Goal: Task Accomplishment & Management: Manage account settings

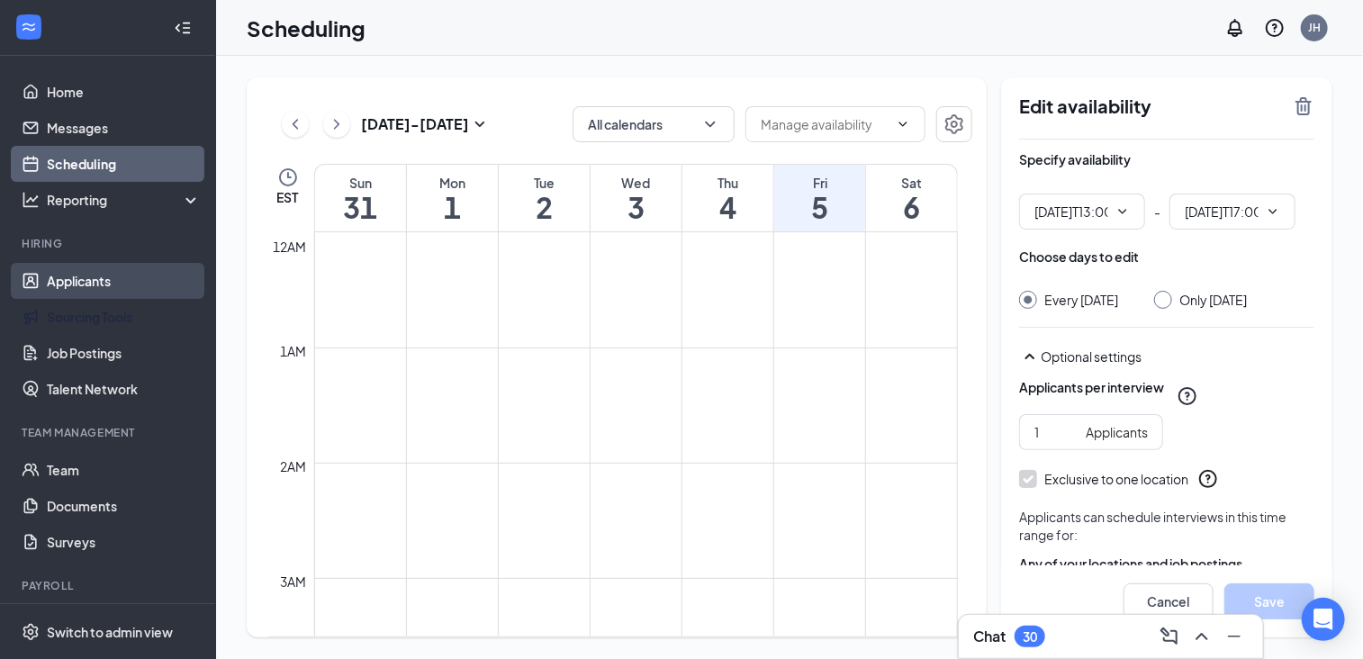
type input "01:00 PM"
type input "05:00 PM"
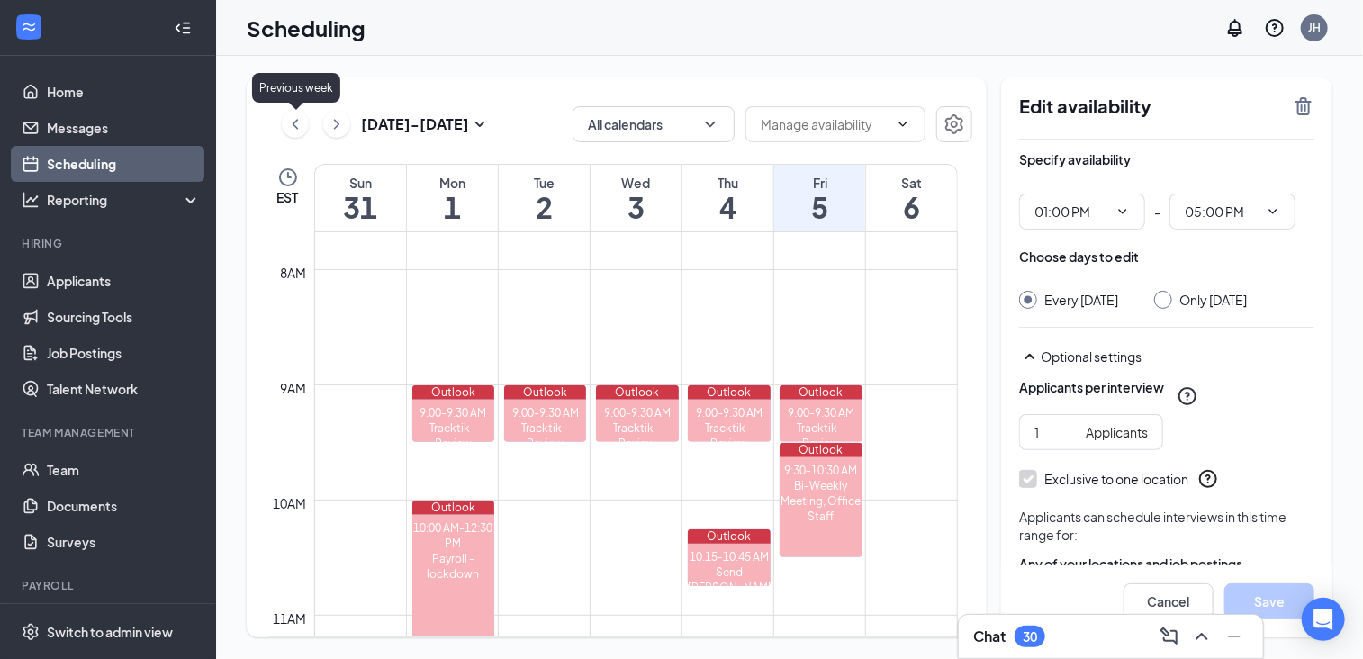
click at [293, 126] on icon "ChevronLeft" at bounding box center [295, 124] width 18 height 22
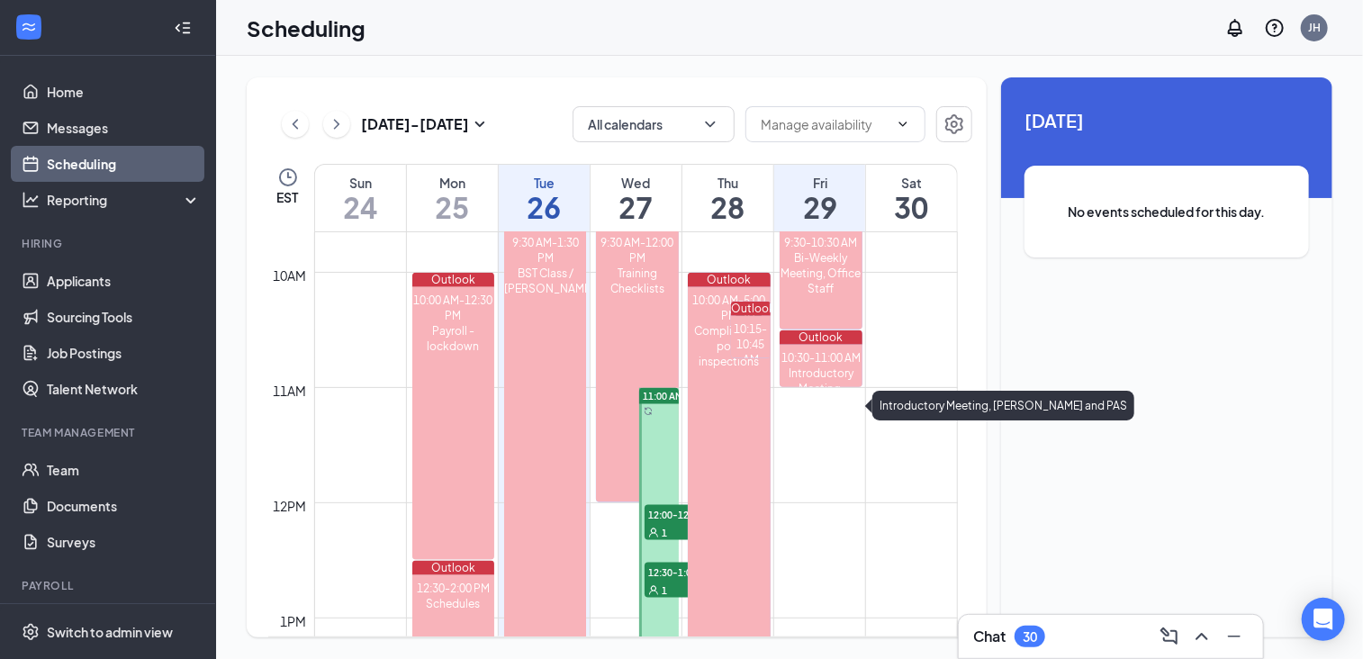
scroll to position [1155, 0]
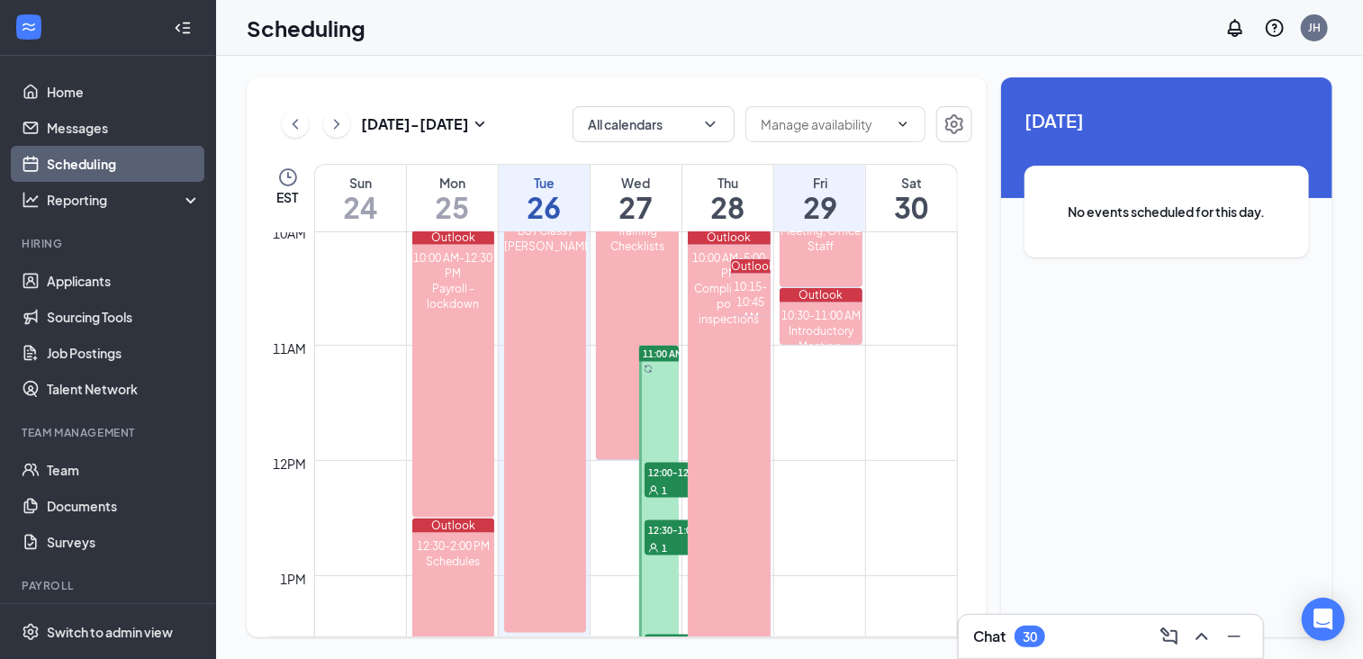
click at [660, 401] on div at bounding box center [658, 518] width 39 height 345
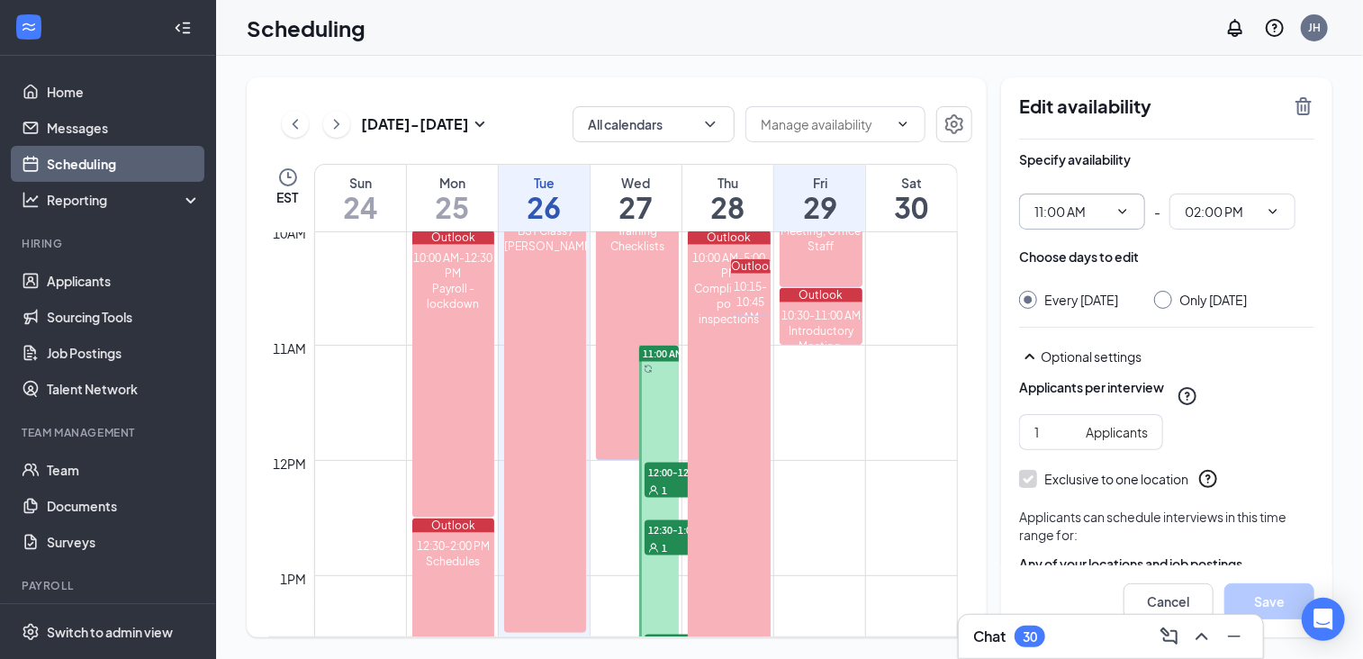
click at [1127, 211] on icon "ChevronDown" at bounding box center [1122, 211] width 14 height 14
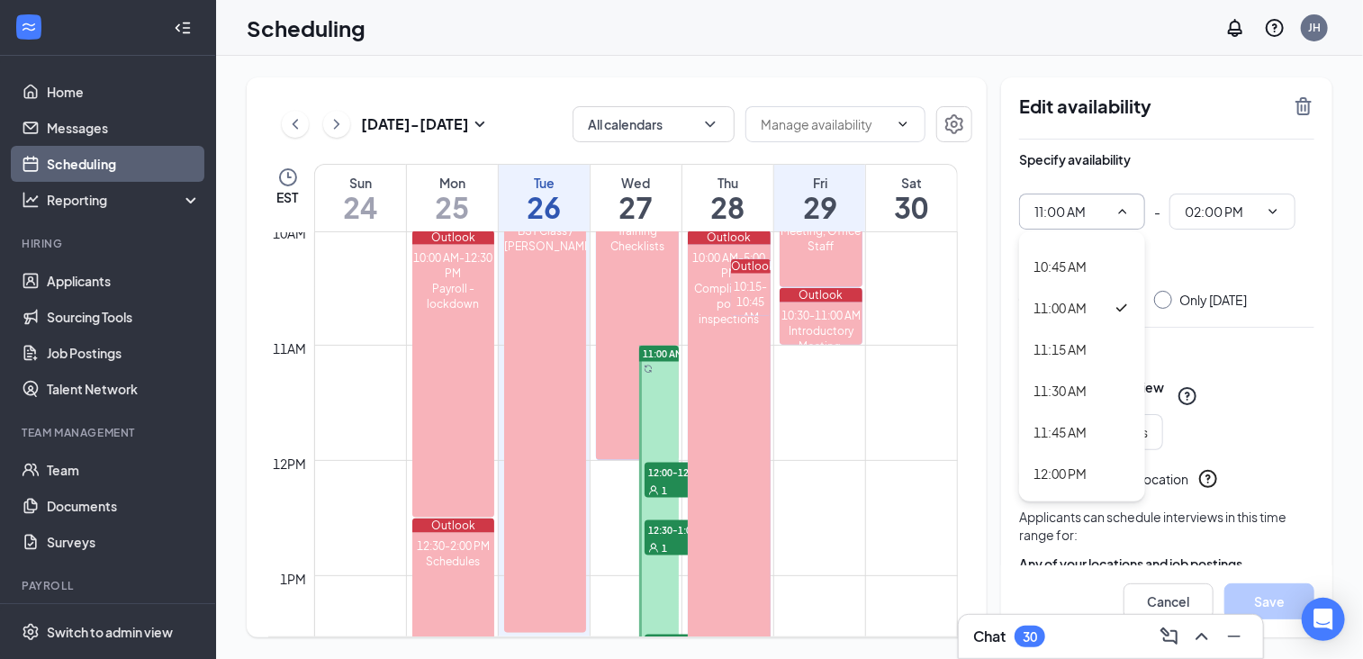
scroll to position [1802, 0]
click at [1103, 447] on div "12:00 PM" at bounding box center [1082, 437] width 126 height 41
type input "12:00 PM"
type input "03:00 PM"
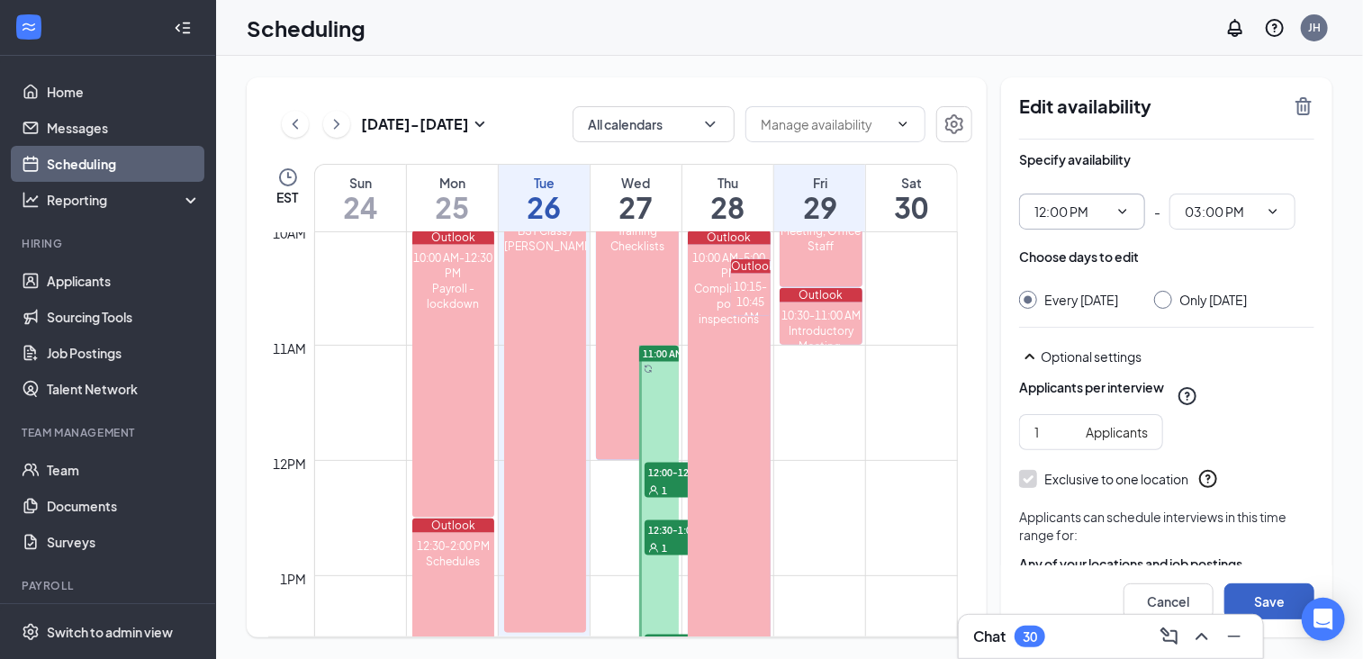
click at [1271, 597] on button "Save" at bounding box center [1269, 601] width 90 height 36
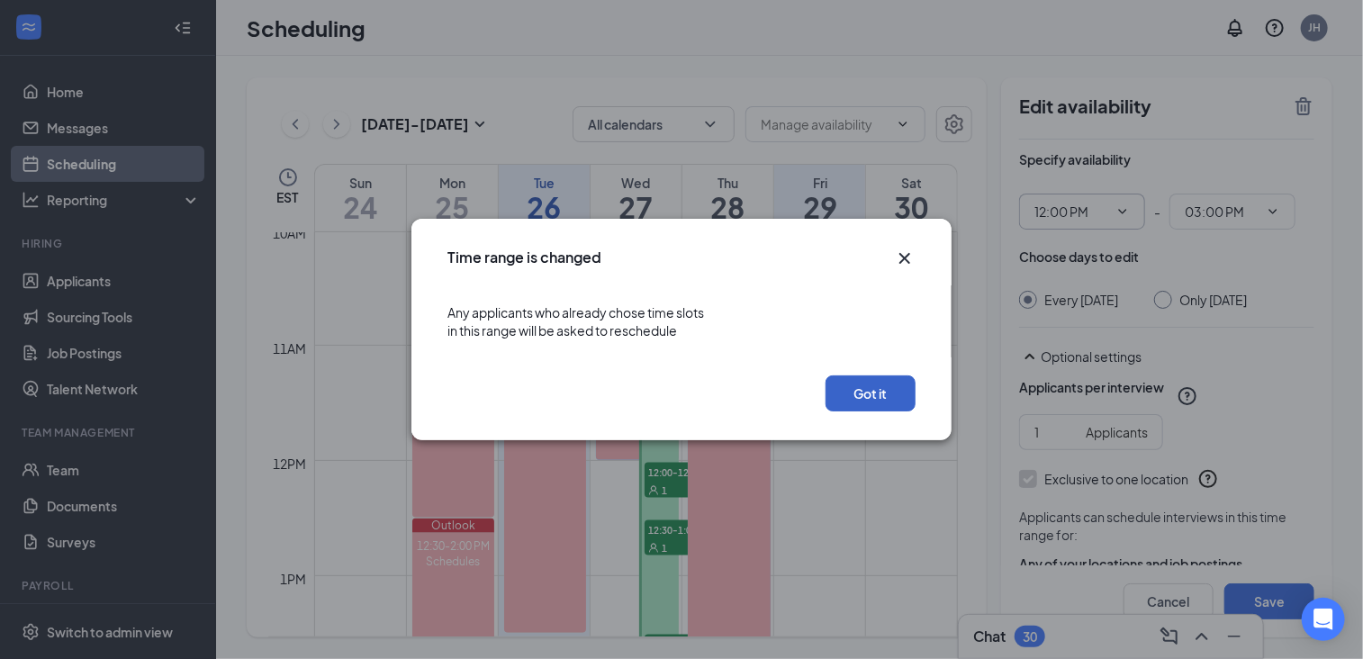
click at [894, 400] on button "Got it" at bounding box center [870, 393] width 90 height 36
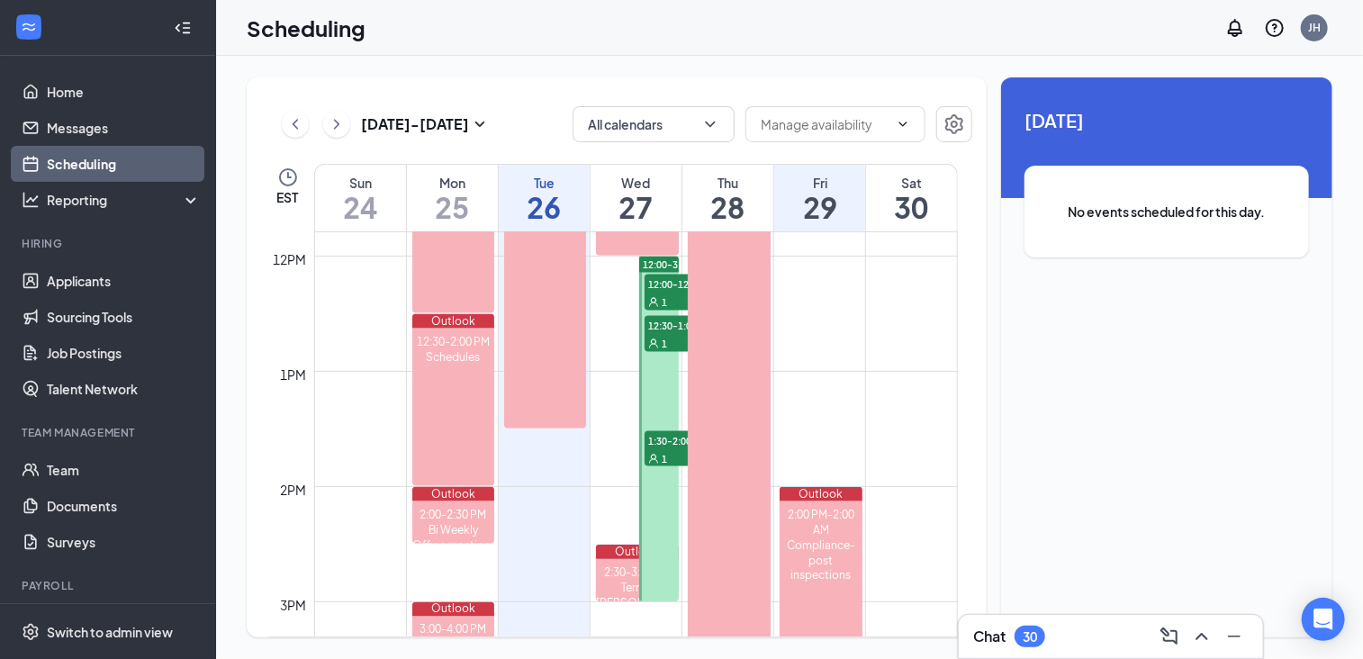
scroll to position [1370, 0]
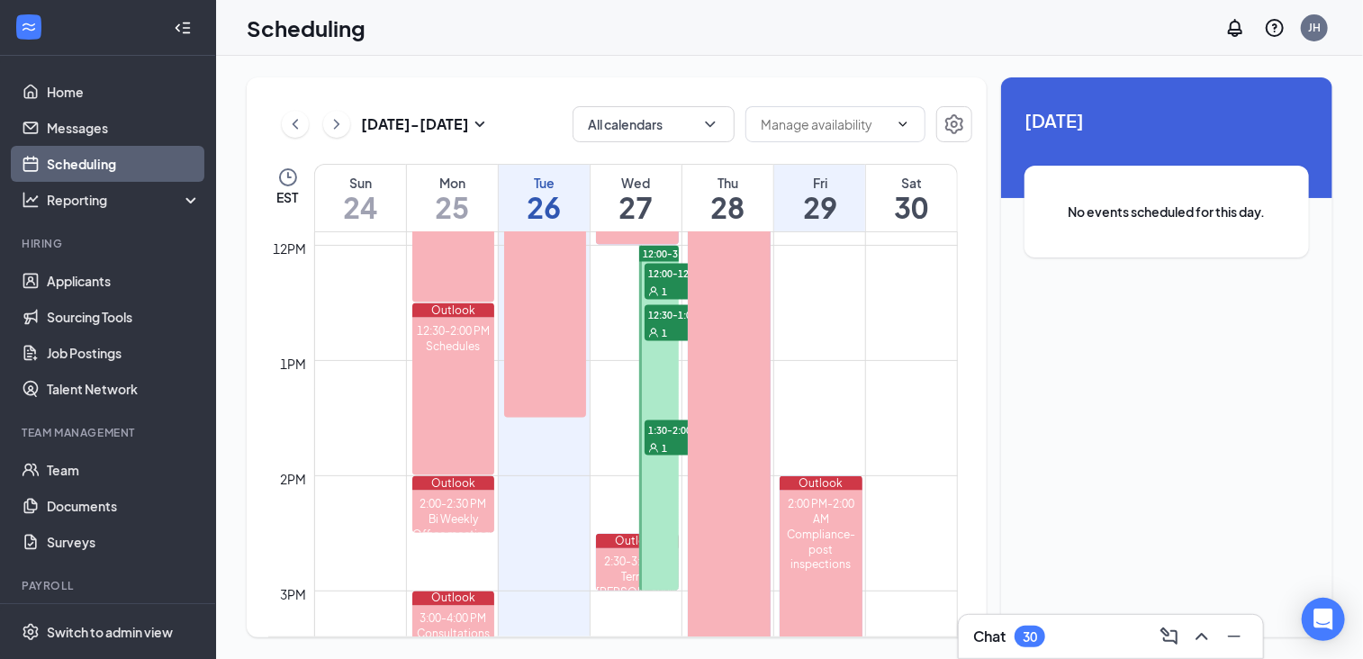
click at [673, 327] on div "1" at bounding box center [690, 332] width 90 height 18
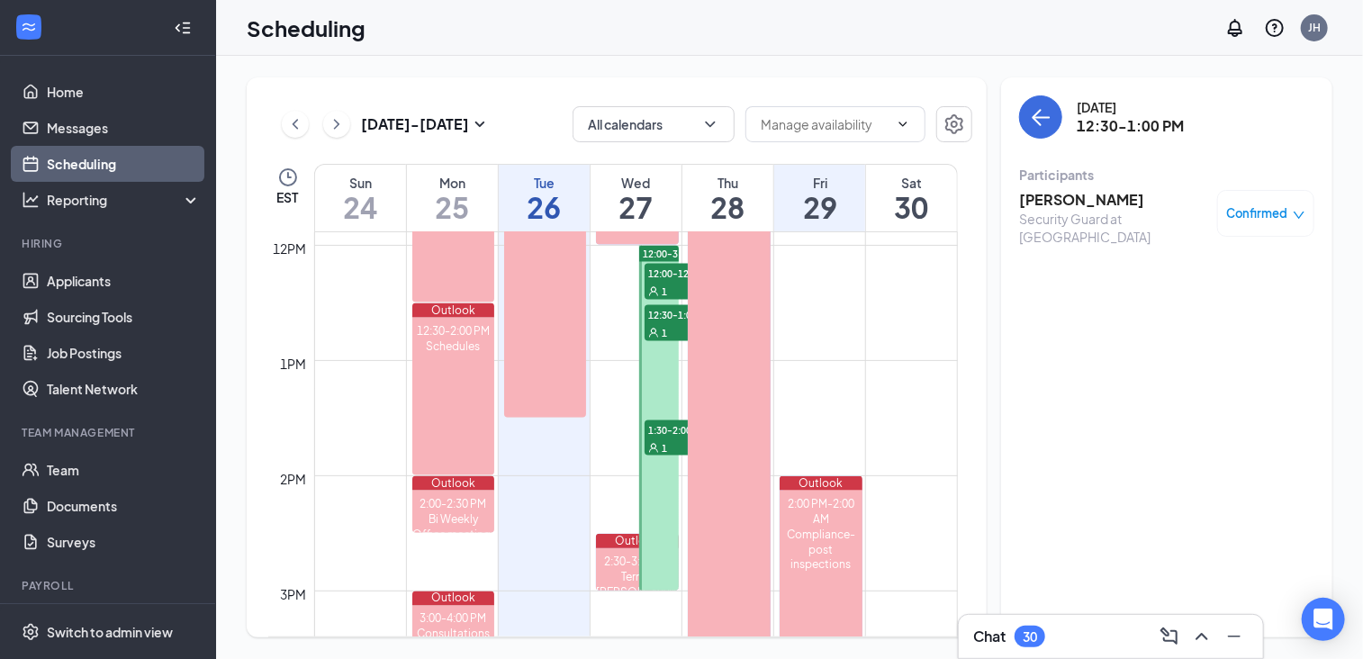
click at [677, 282] on div "1" at bounding box center [690, 291] width 90 height 18
click at [677, 323] on div "1" at bounding box center [690, 332] width 90 height 18
click at [673, 433] on span "1:30-2:00 PM" at bounding box center [690, 429] width 90 height 18
click at [342, 125] on icon "ChevronRight" at bounding box center [337, 124] width 18 height 22
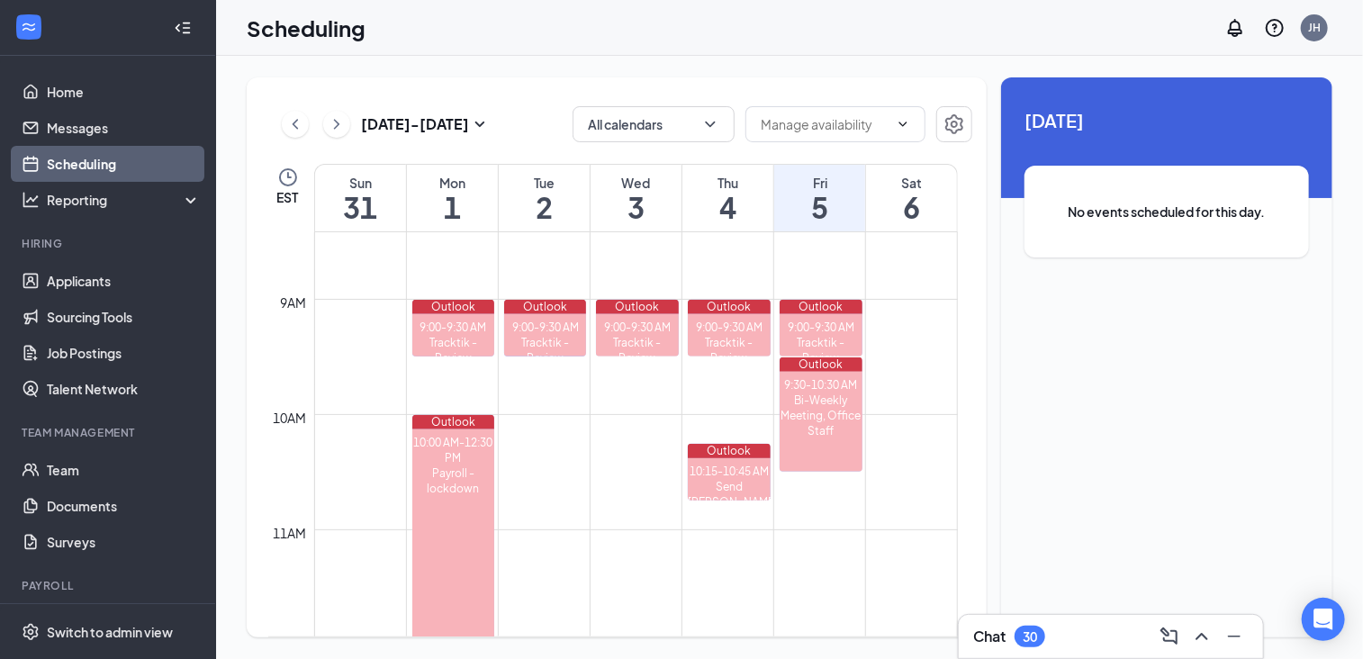
scroll to position [795, 0]
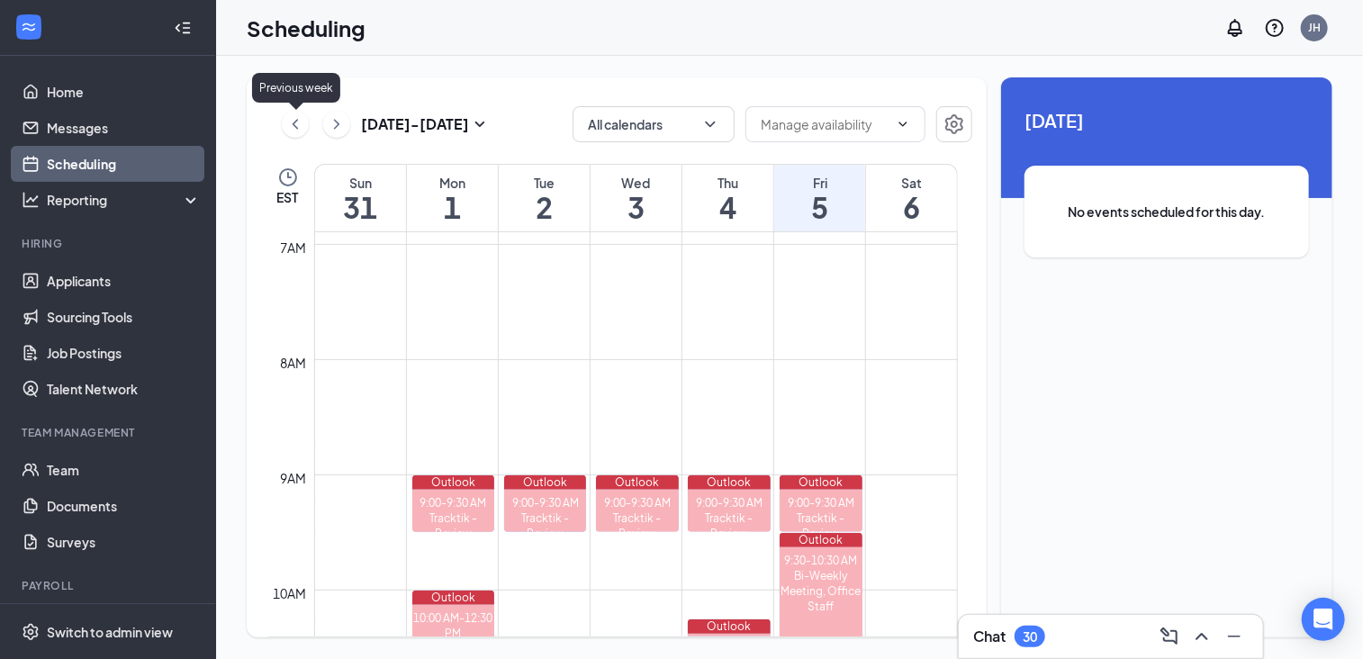
drag, startPoint x: 296, startPoint y: 116, endPoint x: 327, endPoint y: 131, distance: 33.8
click at [297, 116] on icon "ChevronLeft" at bounding box center [295, 124] width 18 height 22
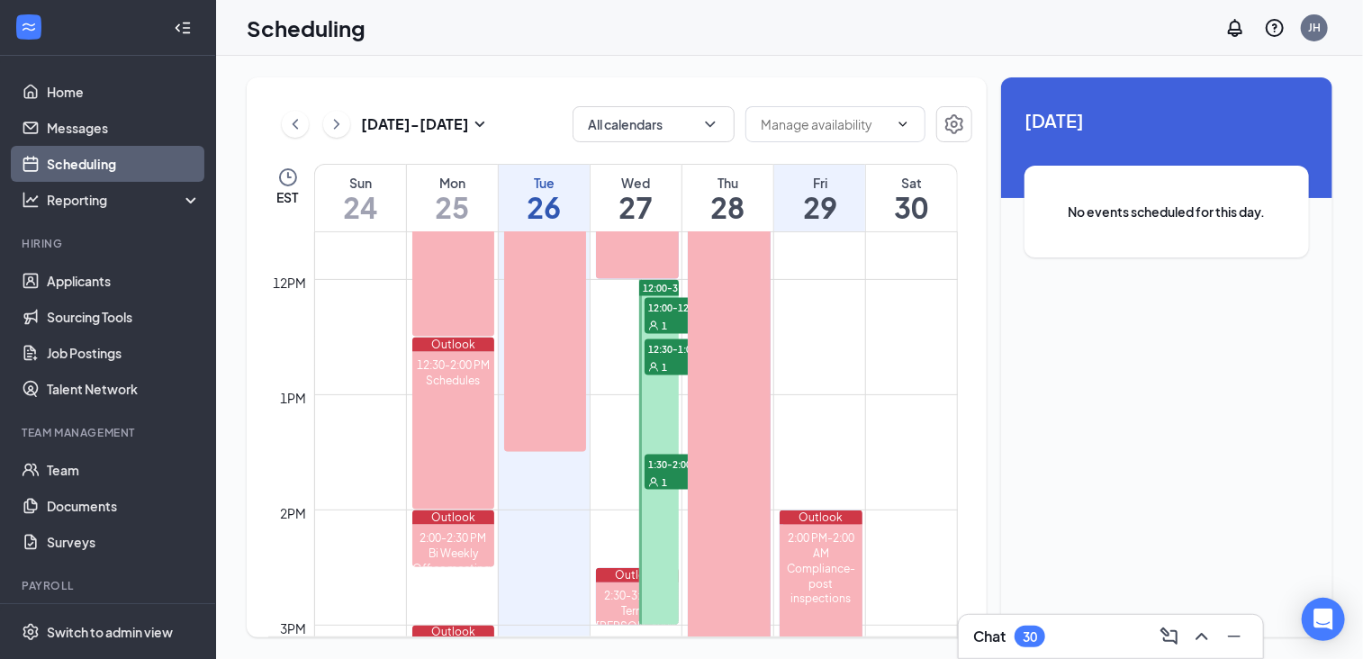
scroll to position [1347, 0]
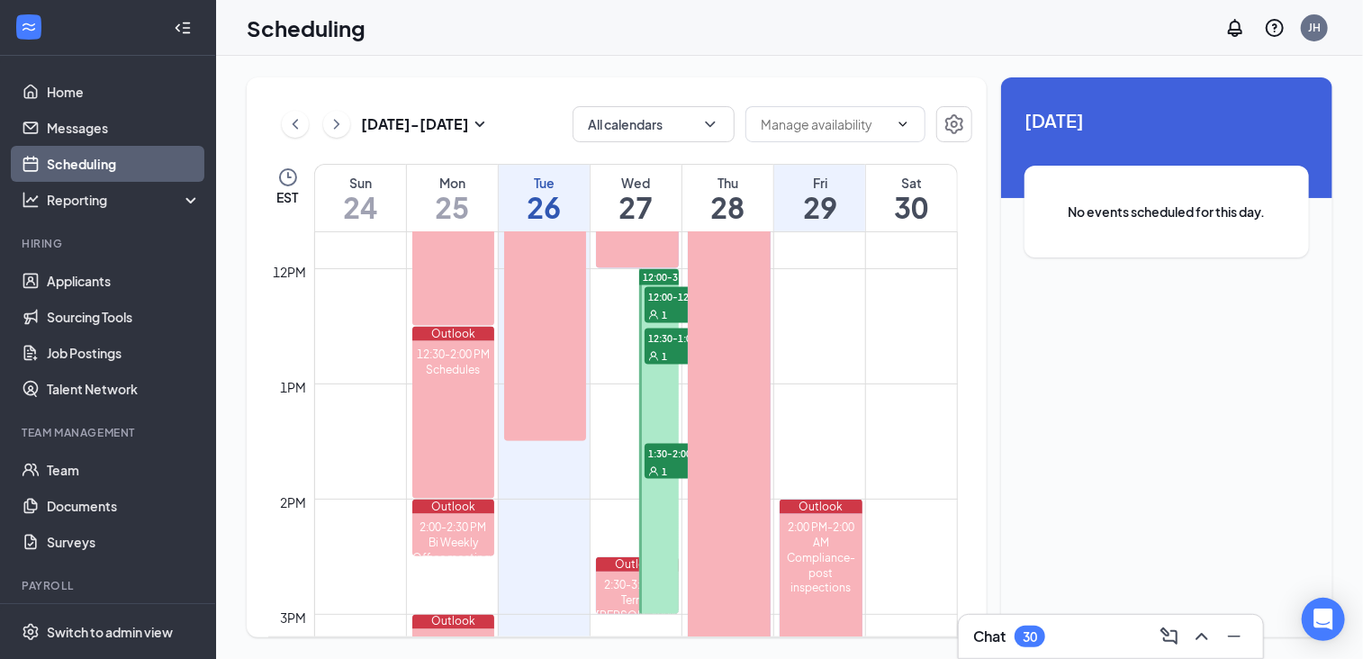
click at [661, 509] on div at bounding box center [658, 441] width 39 height 345
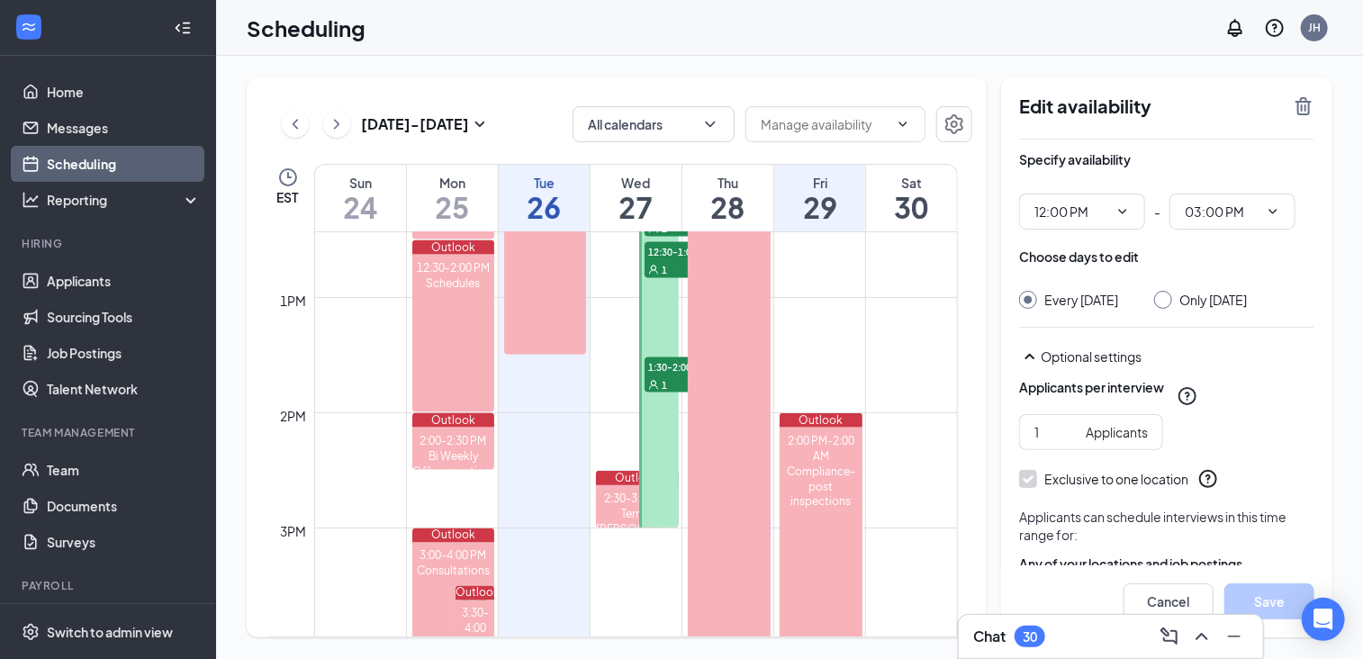
scroll to position [1253, 0]
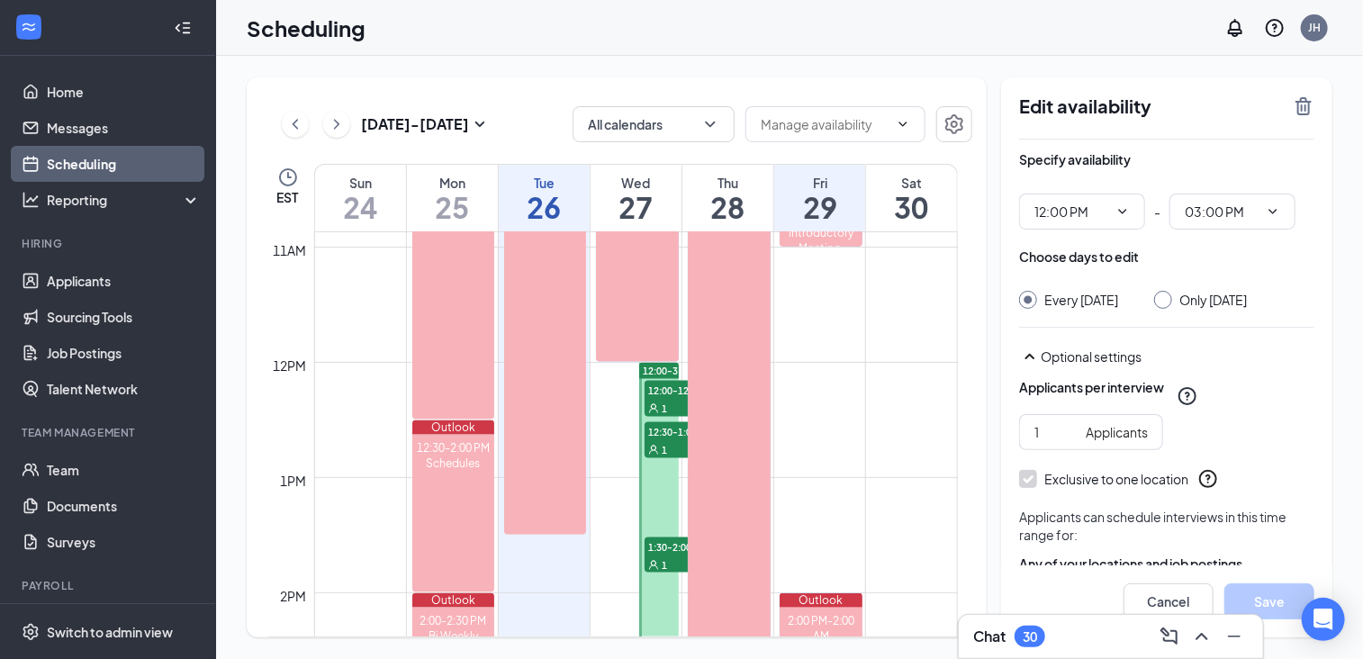
click at [673, 406] on div "1" at bounding box center [690, 408] width 90 height 18
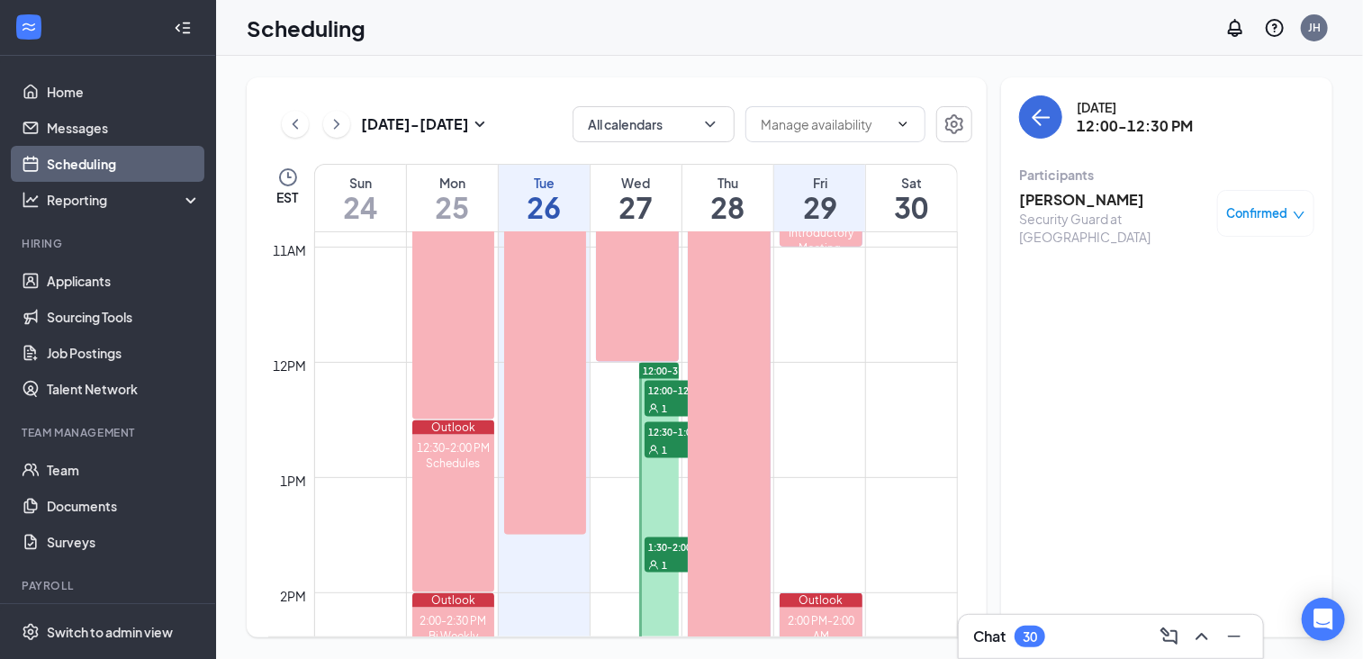
click at [1109, 207] on h3 "[PERSON_NAME]" at bounding box center [1113, 200] width 189 height 20
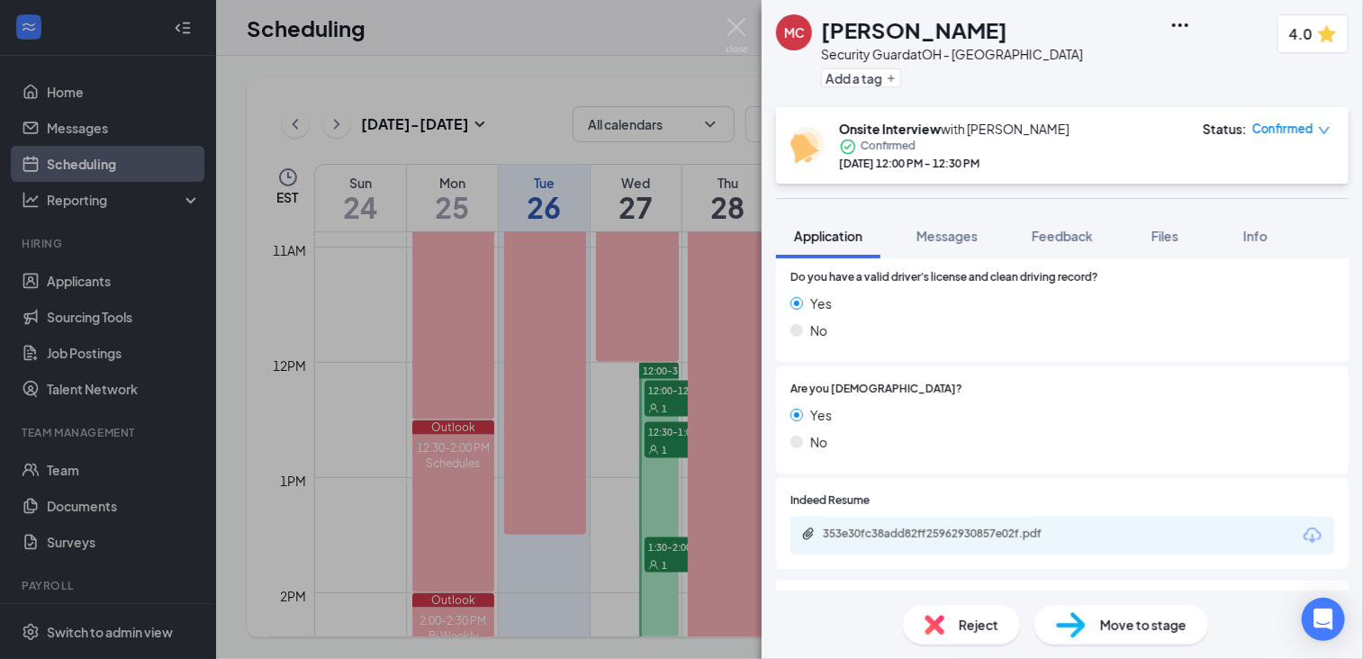
scroll to position [630, 0]
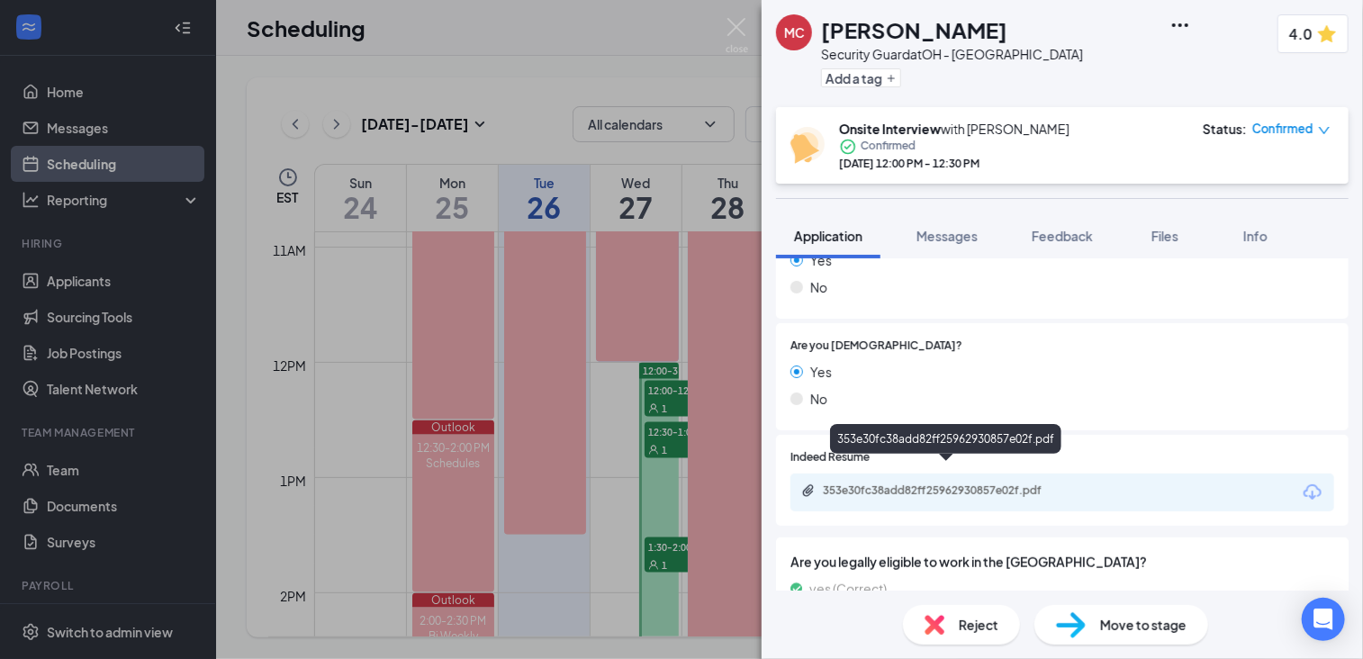
click at [1019, 483] on div "353e30fc38add82ff25962930857e02f.pdf" at bounding box center [949, 490] width 252 height 14
click at [1321, 129] on icon "down" at bounding box center [1324, 130] width 13 height 13
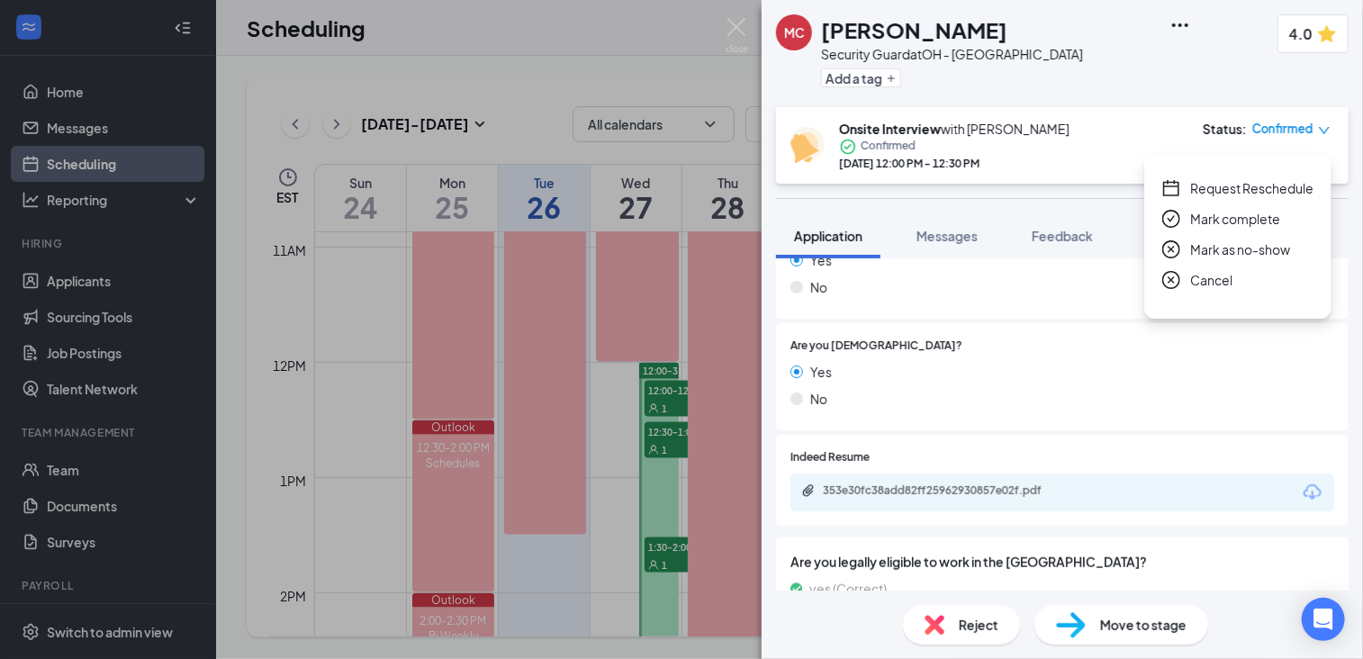
click at [1233, 190] on span "Request Reschedule" at bounding box center [1251, 188] width 123 height 20
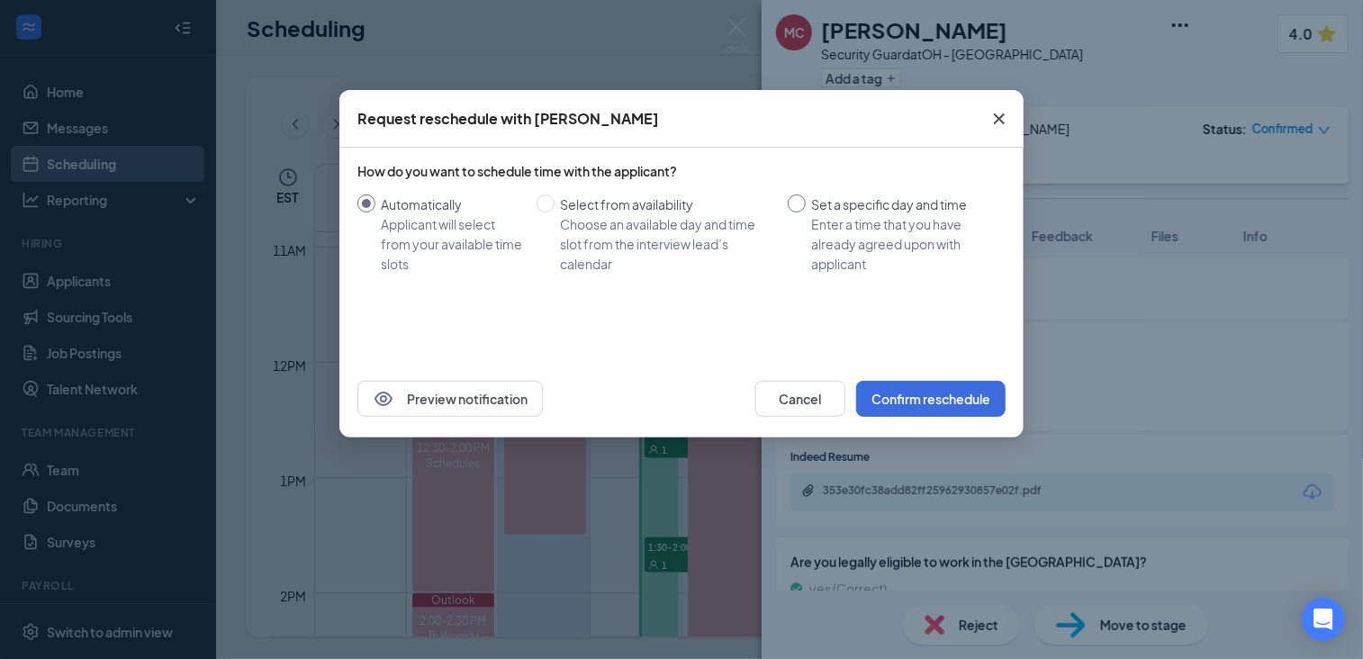
click at [798, 208] on input "Set a specific day and time Enter a time that you have already agreed upon with…" at bounding box center [797, 203] width 18 height 18
radio input "true"
radio input "false"
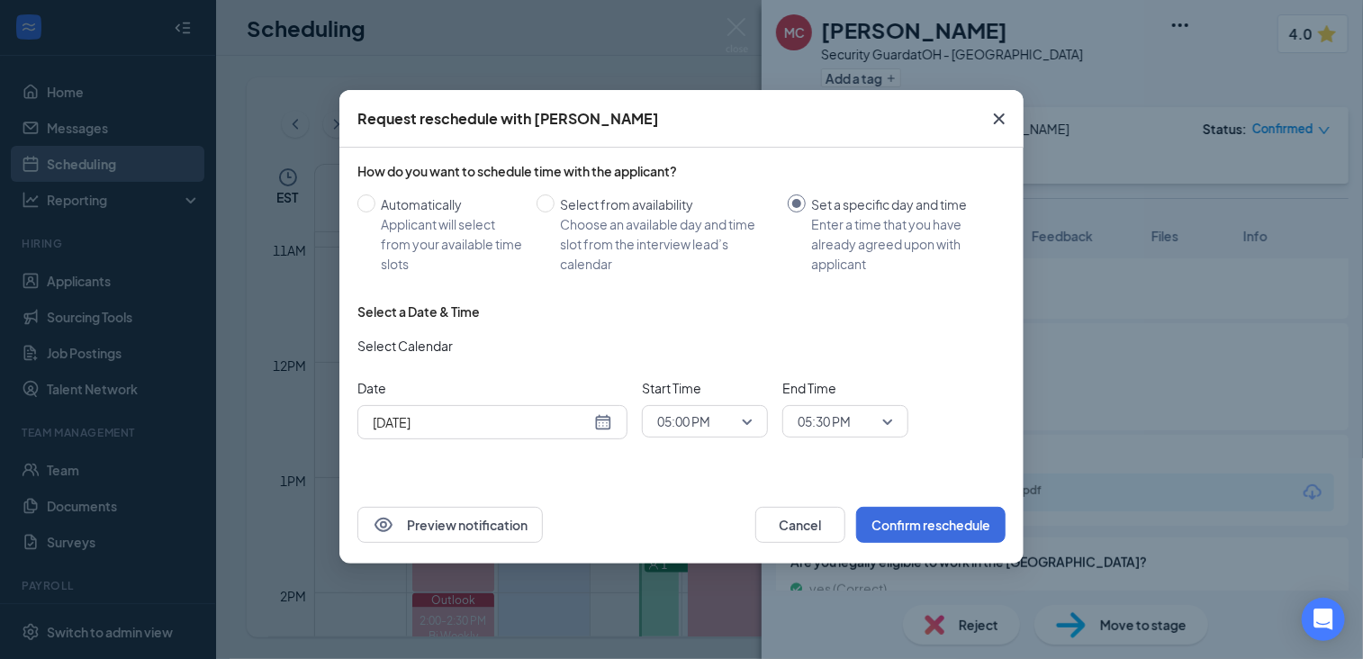
click at [600, 423] on div "[DATE]" at bounding box center [492, 422] width 239 height 20
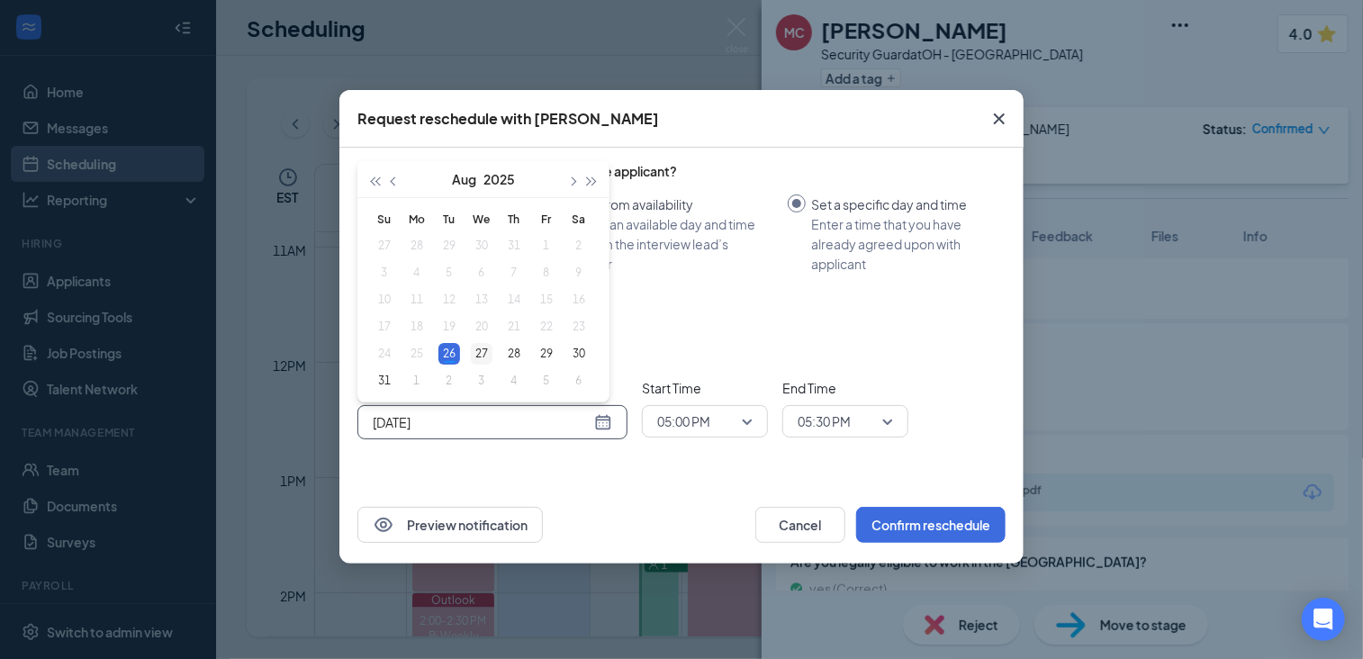
type input "[DATE]"
click at [476, 355] on div "27" at bounding box center [482, 354] width 22 height 22
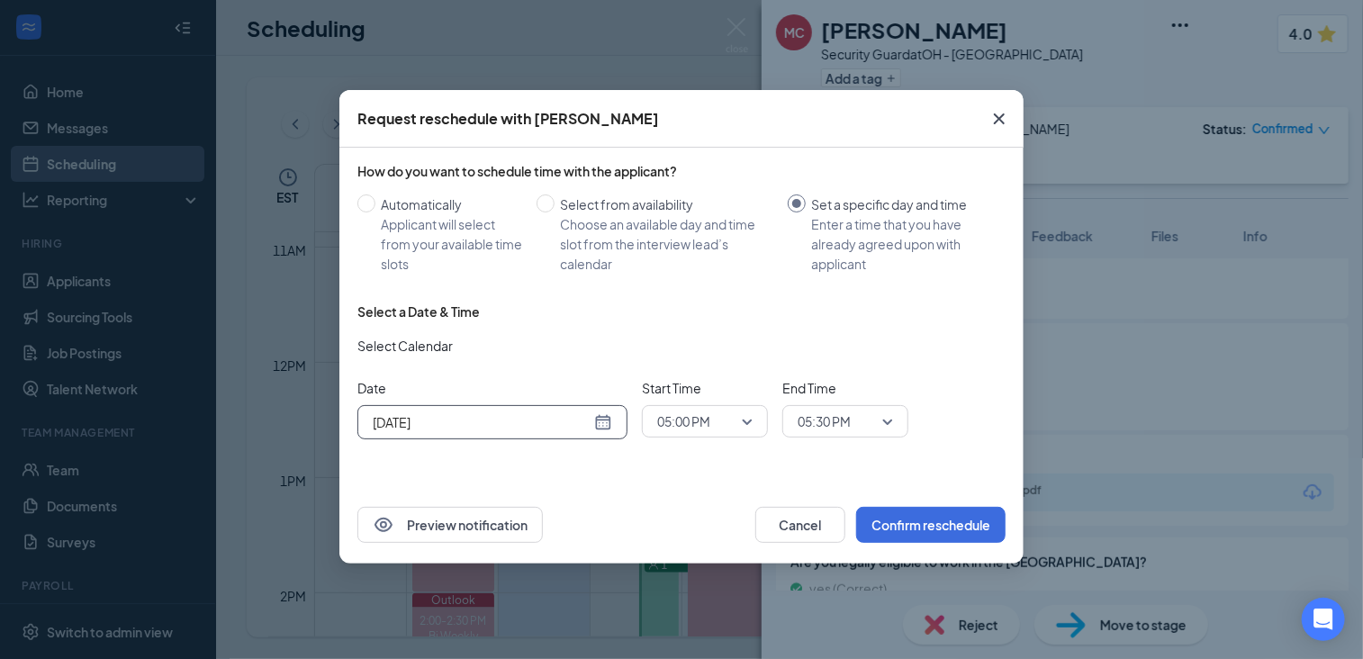
click at [744, 416] on span "05:00 PM" at bounding box center [704, 421] width 95 height 27
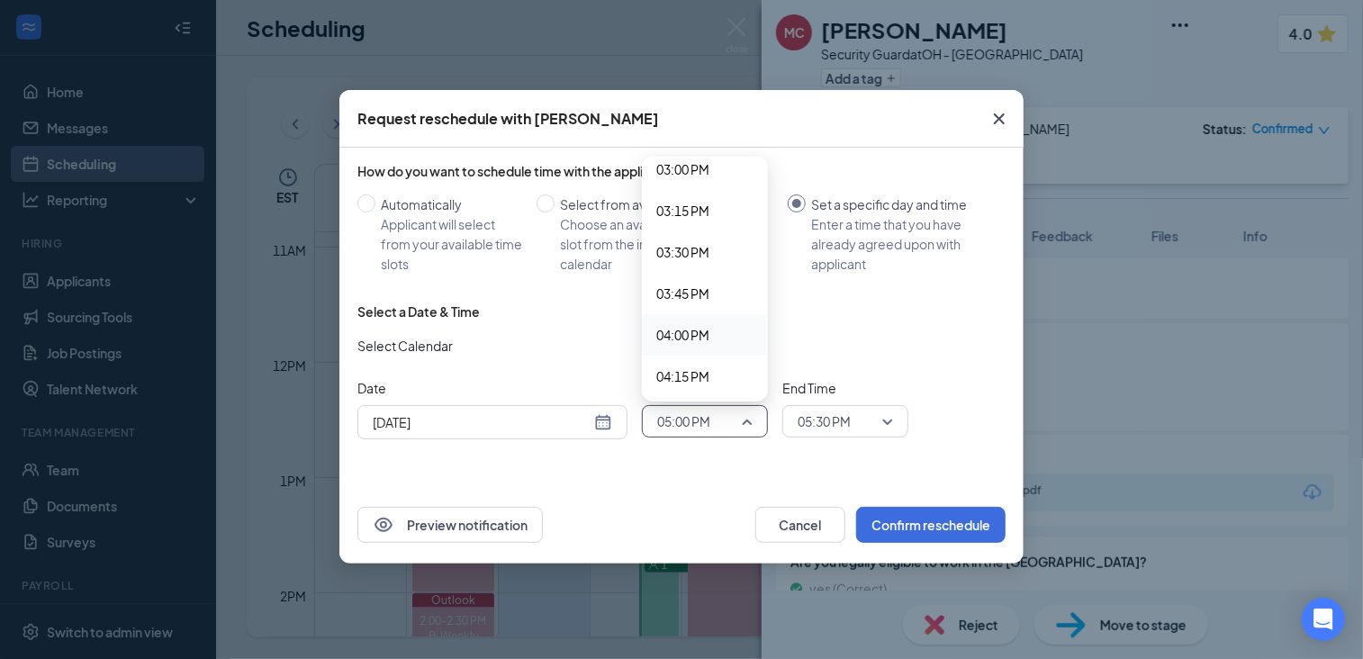
scroll to position [2484, 0]
click at [674, 186] on span "03:00 PM" at bounding box center [682, 185] width 53 height 20
click at [886, 417] on span "05:30 PM" at bounding box center [845, 421] width 95 height 27
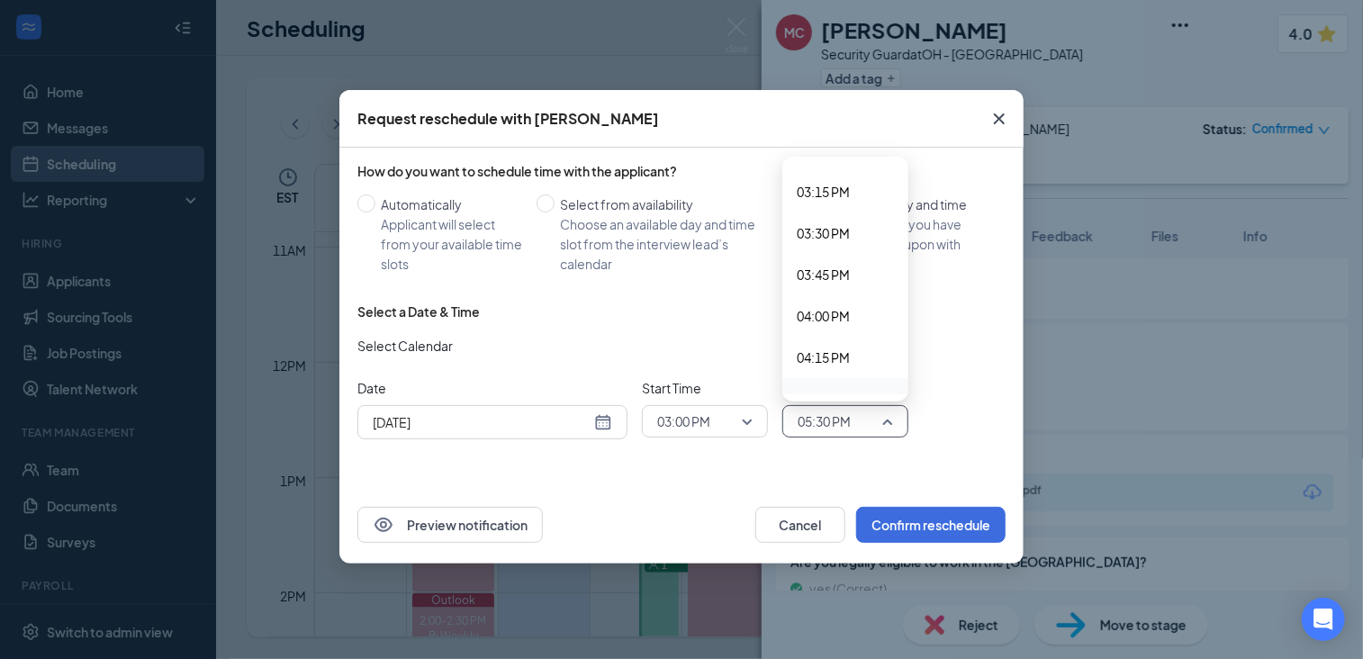
scroll to position [2506, 0]
click at [838, 246] on span "03:30 PM" at bounding box center [823, 246] width 53 height 20
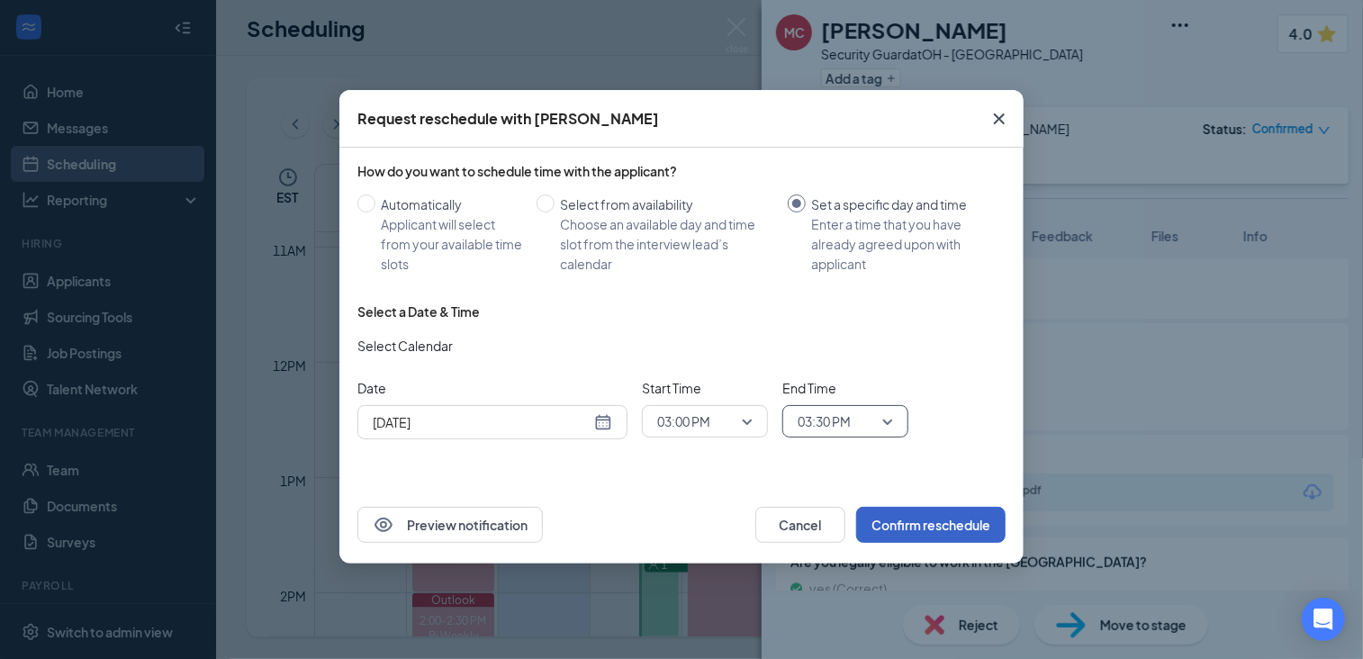
click at [907, 521] on button "Confirm reschedule" at bounding box center [930, 525] width 149 height 36
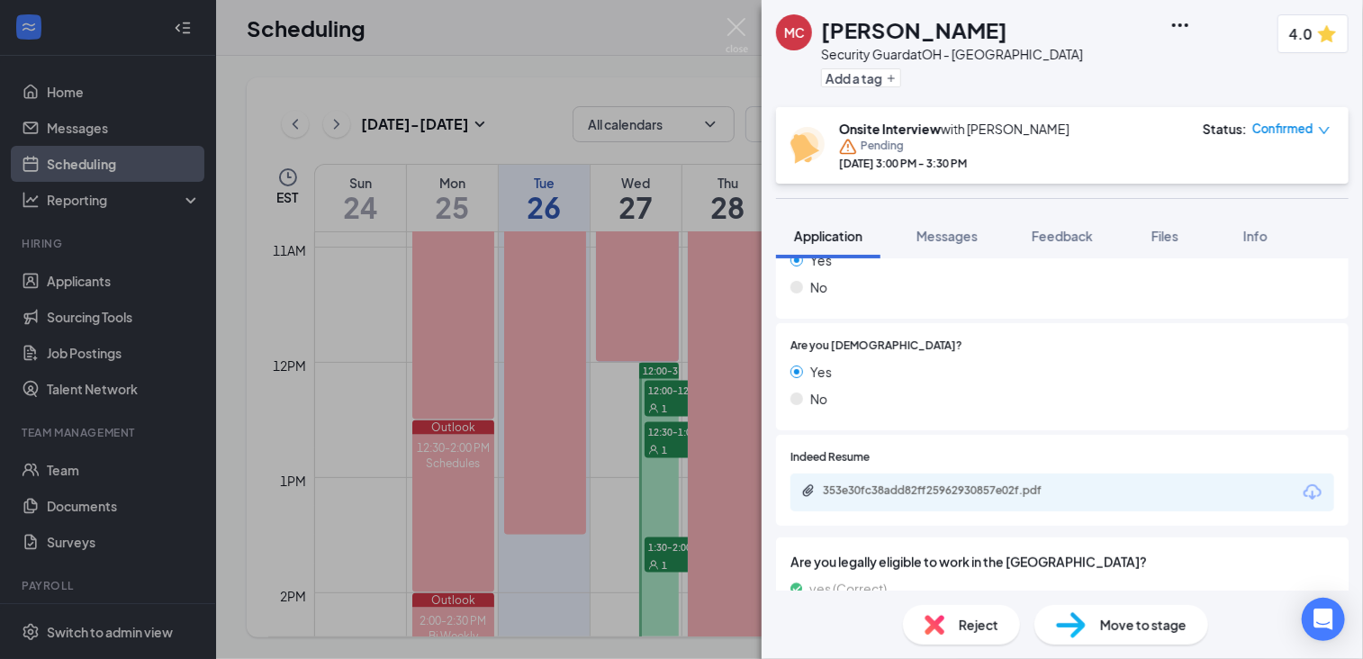
click at [674, 486] on div "MC [PERSON_NAME] Security Guard at [GEOGRAPHIC_DATA] - [GEOGRAPHIC_DATA] Add a …" at bounding box center [681, 329] width 1363 height 659
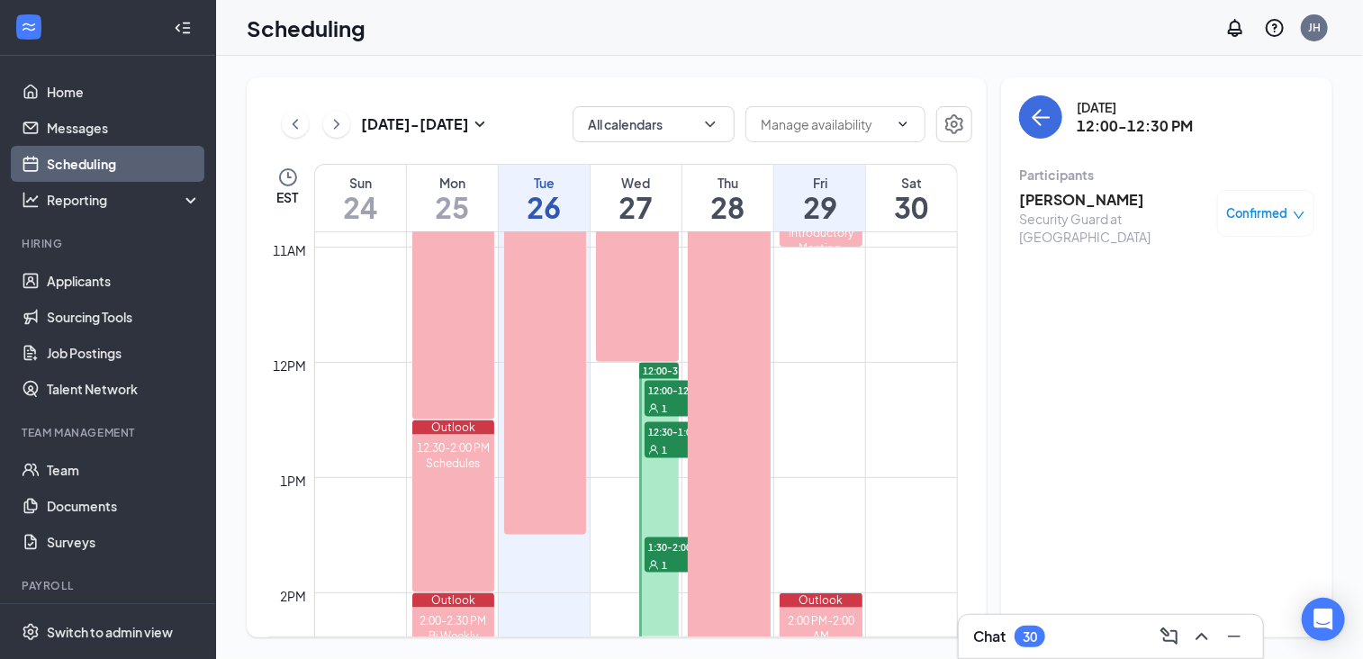
click at [670, 436] on span "12:30-1:00 PM" at bounding box center [690, 431] width 90 height 18
click at [1115, 201] on h3 "[PERSON_NAME]" at bounding box center [1113, 200] width 189 height 20
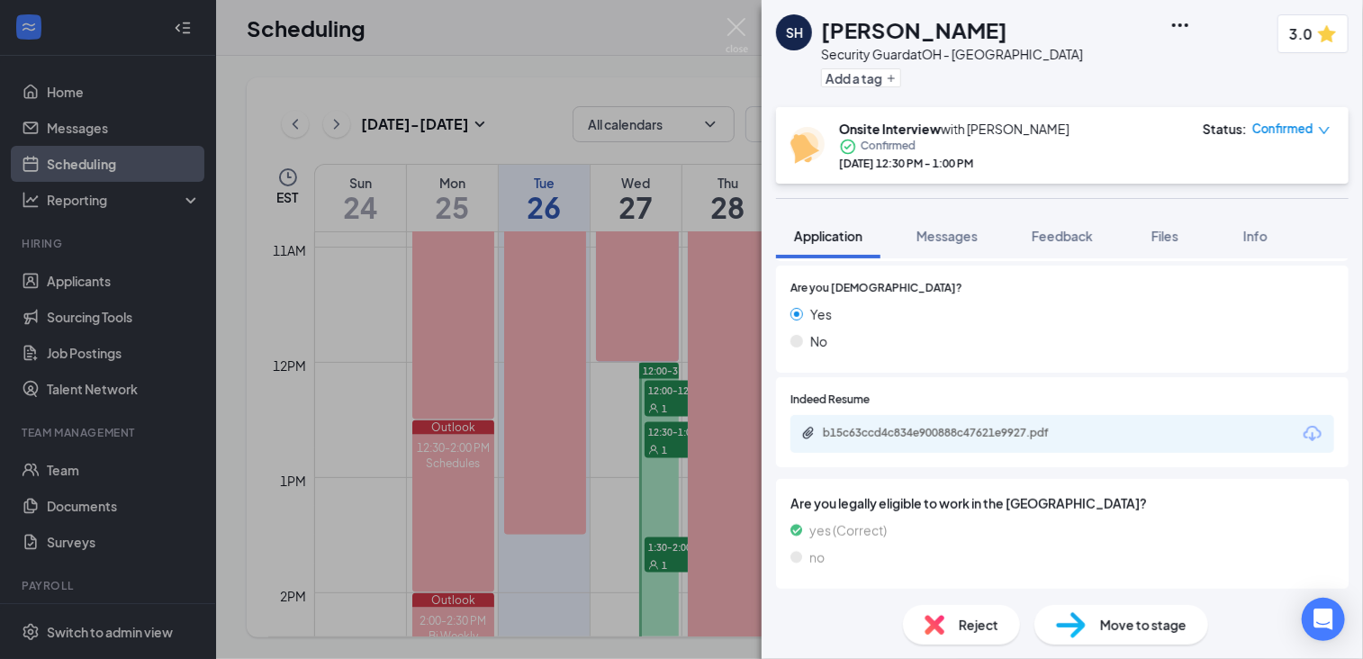
scroll to position [622, 0]
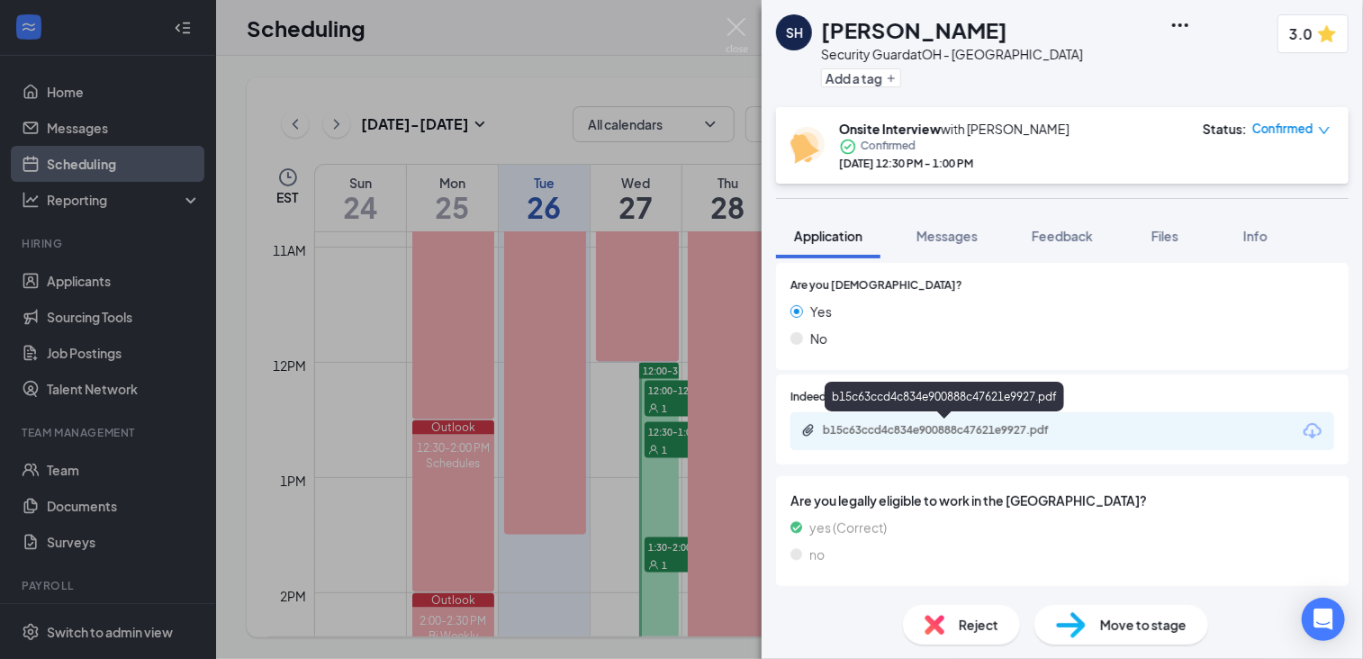
click at [1030, 431] on div "b15c63ccd4c834e900888c47621e9927.pdf" at bounding box center [949, 430] width 252 height 14
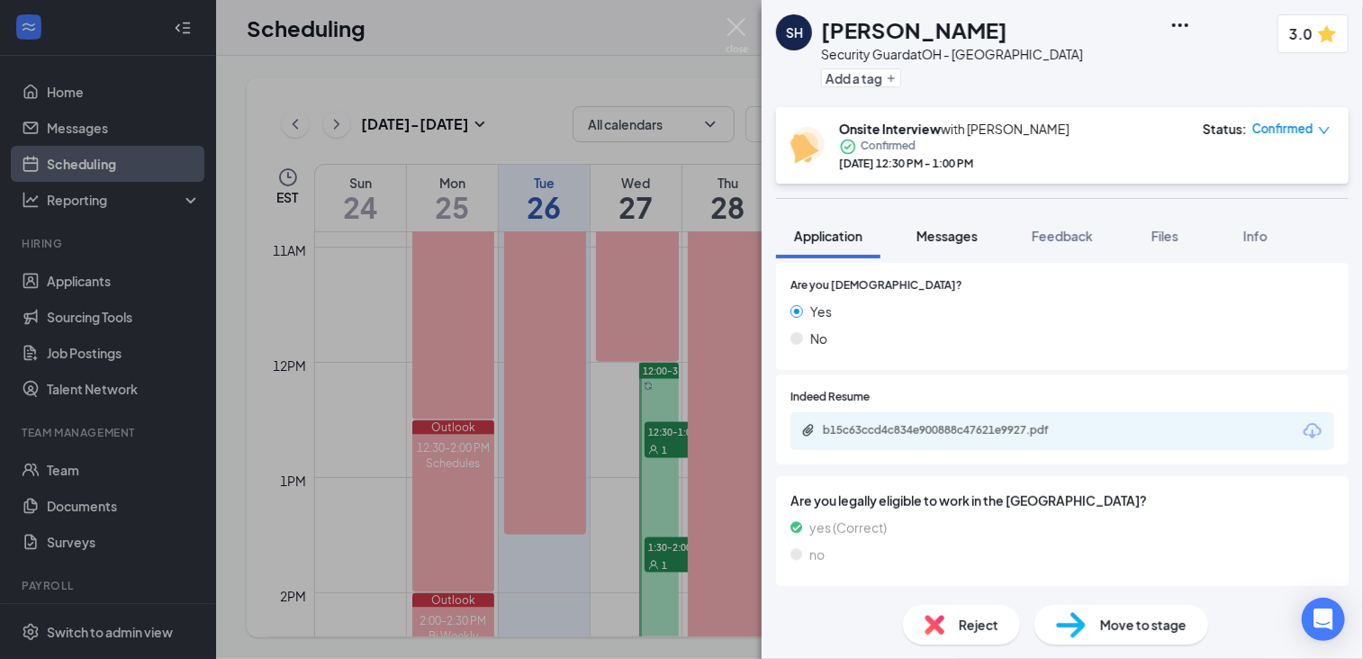
scroll to position [615, 0]
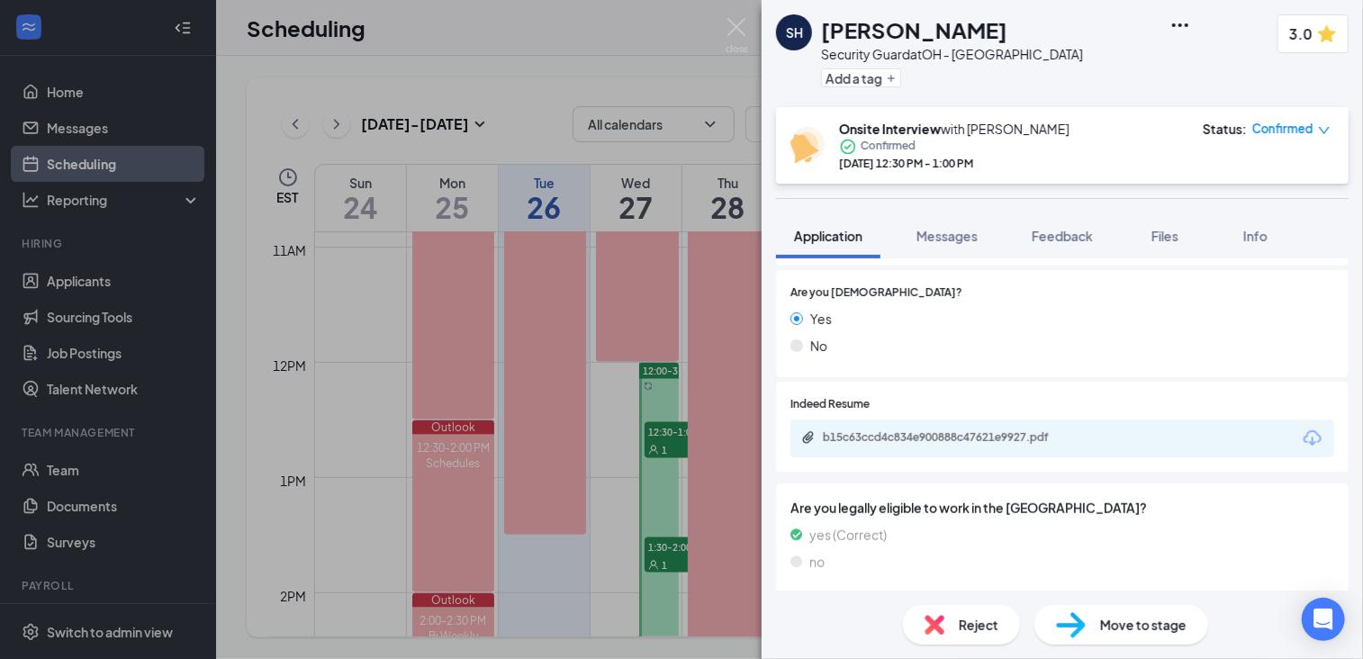
click at [1325, 136] on icon "down" at bounding box center [1324, 130] width 13 height 13
click at [1252, 186] on span "Request Reschedule" at bounding box center [1251, 188] width 123 height 20
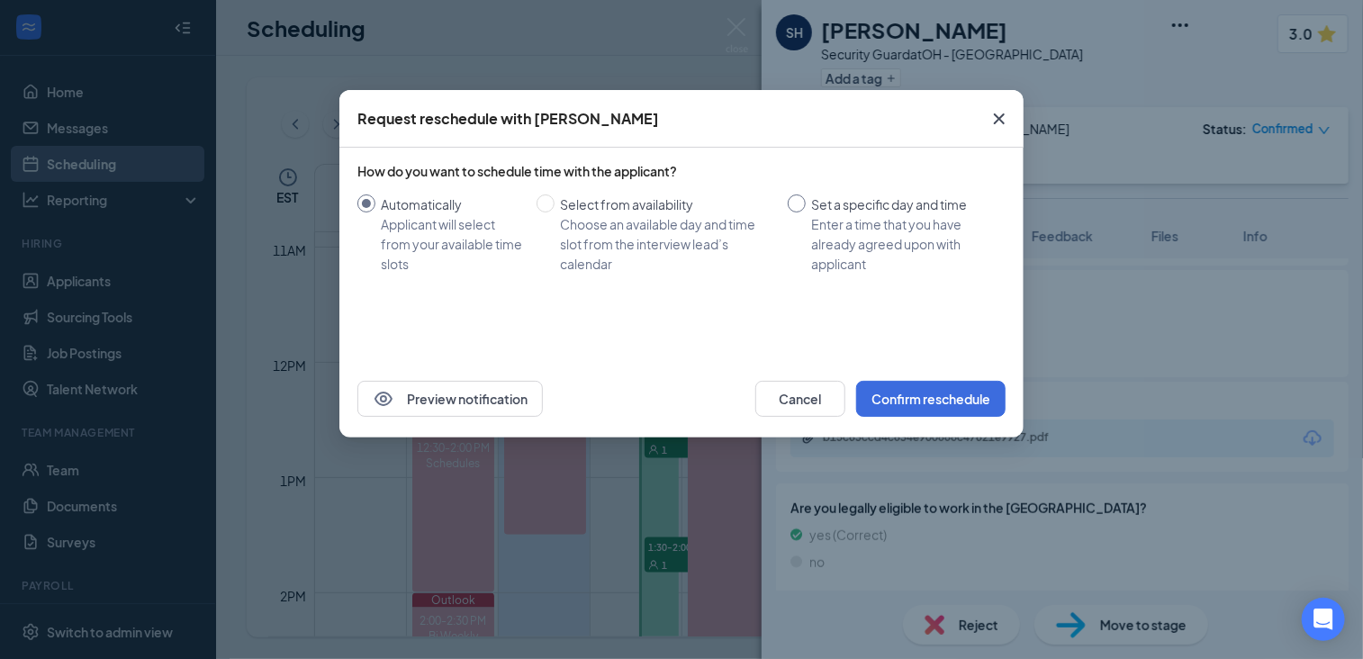
click at [796, 207] on input "Set a specific day and time Enter a time that you have already agreed upon with…" at bounding box center [797, 203] width 18 height 18
radio input "true"
radio input "false"
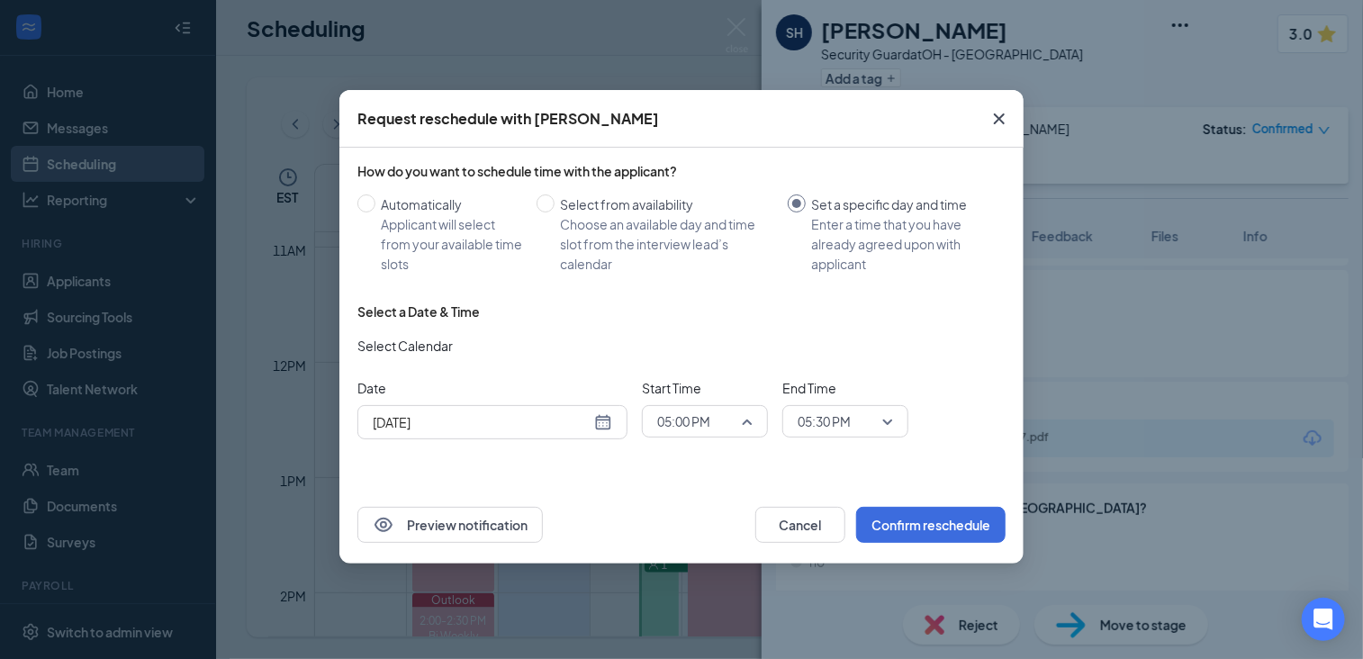
click at [751, 417] on span "05:00 PM" at bounding box center [704, 421] width 95 height 27
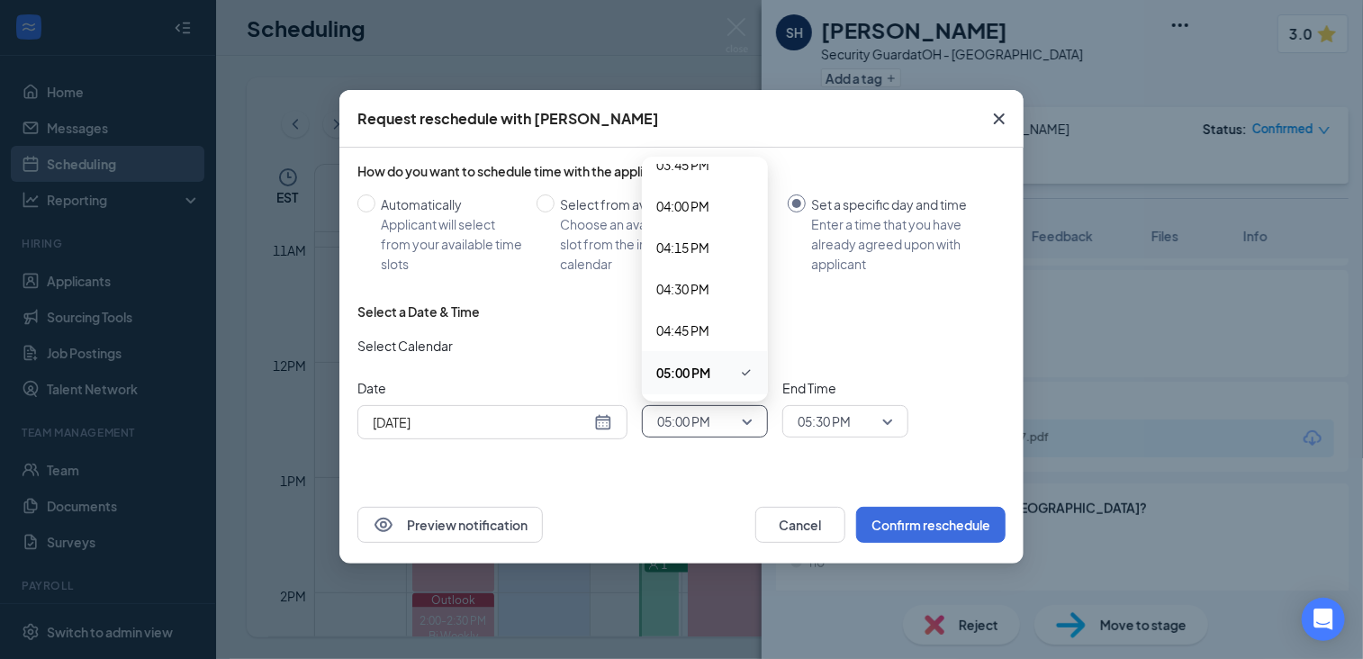
click at [609, 473] on div "How do you want to schedule time with the applicant? Automatically Applicant wi…" at bounding box center [681, 317] width 684 height 338
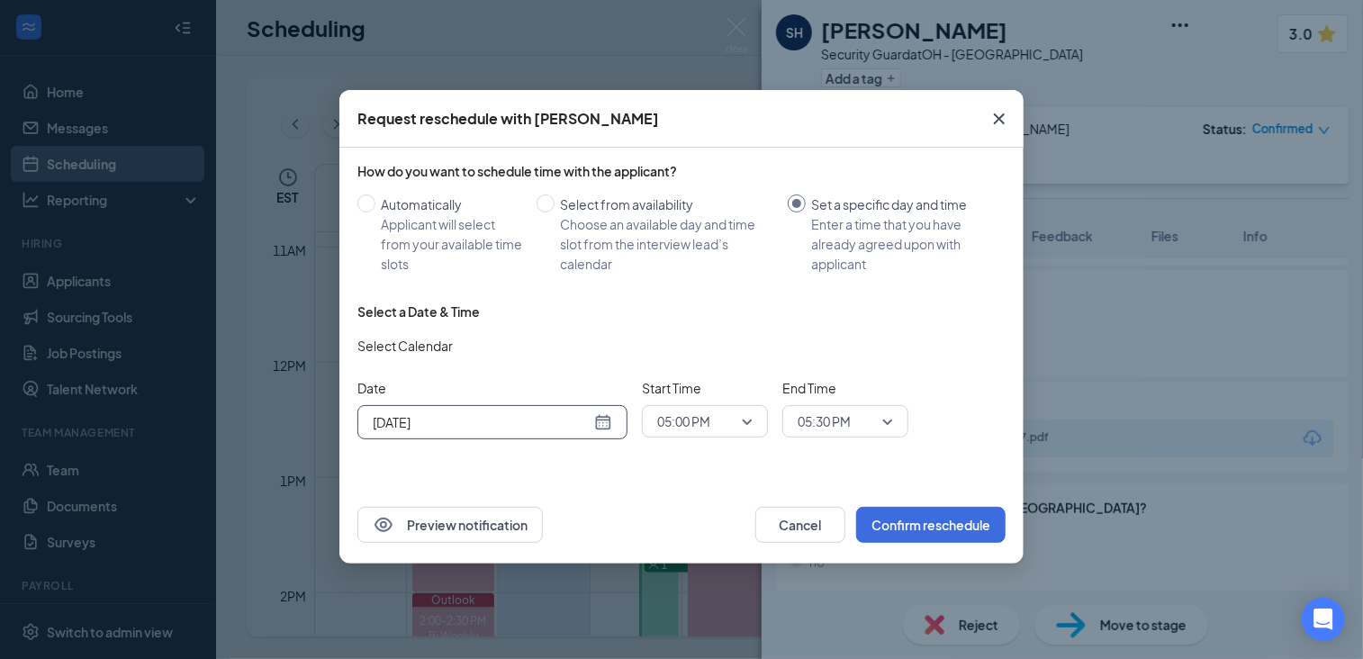
click at [604, 419] on div "[DATE]" at bounding box center [492, 422] width 239 height 20
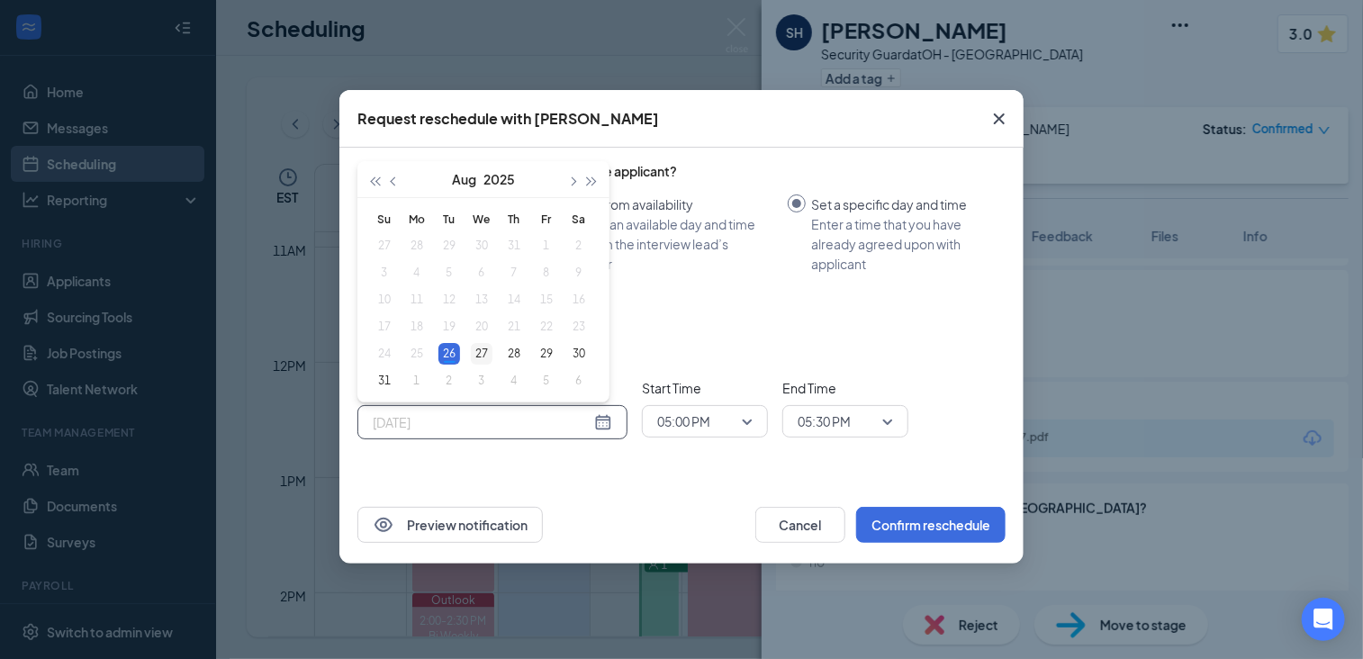
type input "[DATE]"
click at [482, 356] on div "27" at bounding box center [482, 354] width 22 height 22
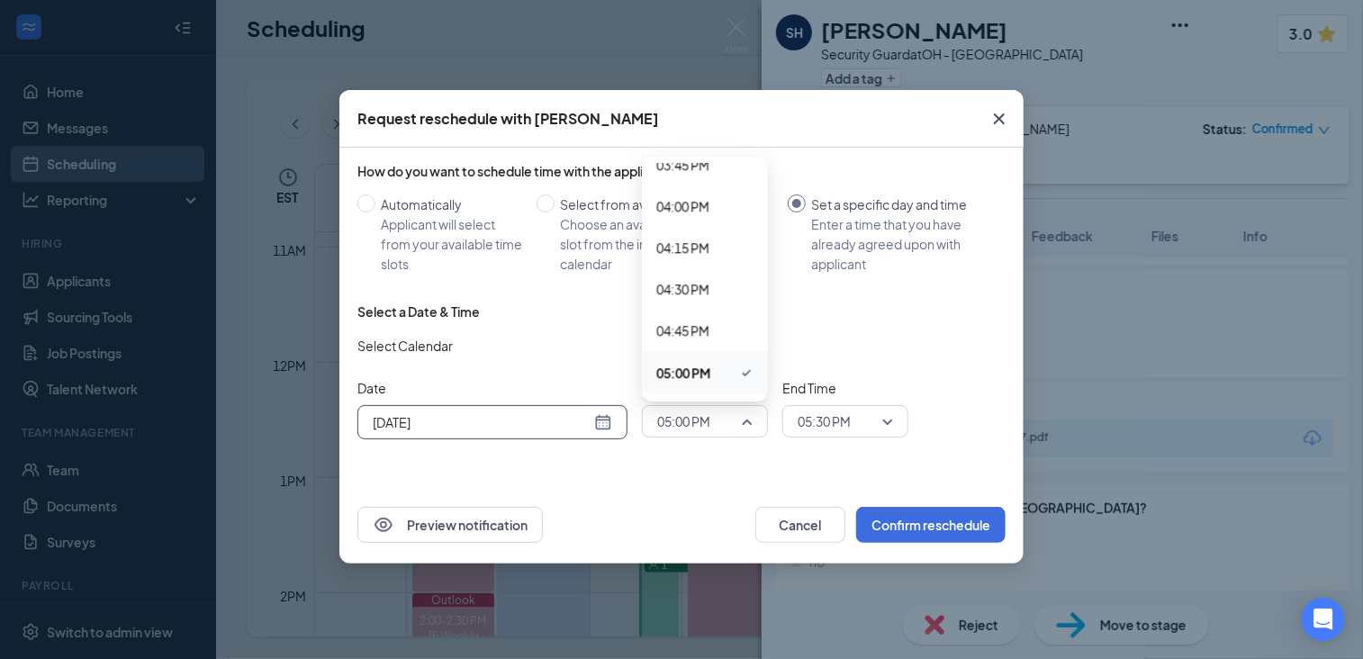
click at [746, 422] on span "05:00 PM" at bounding box center [704, 421] width 95 height 27
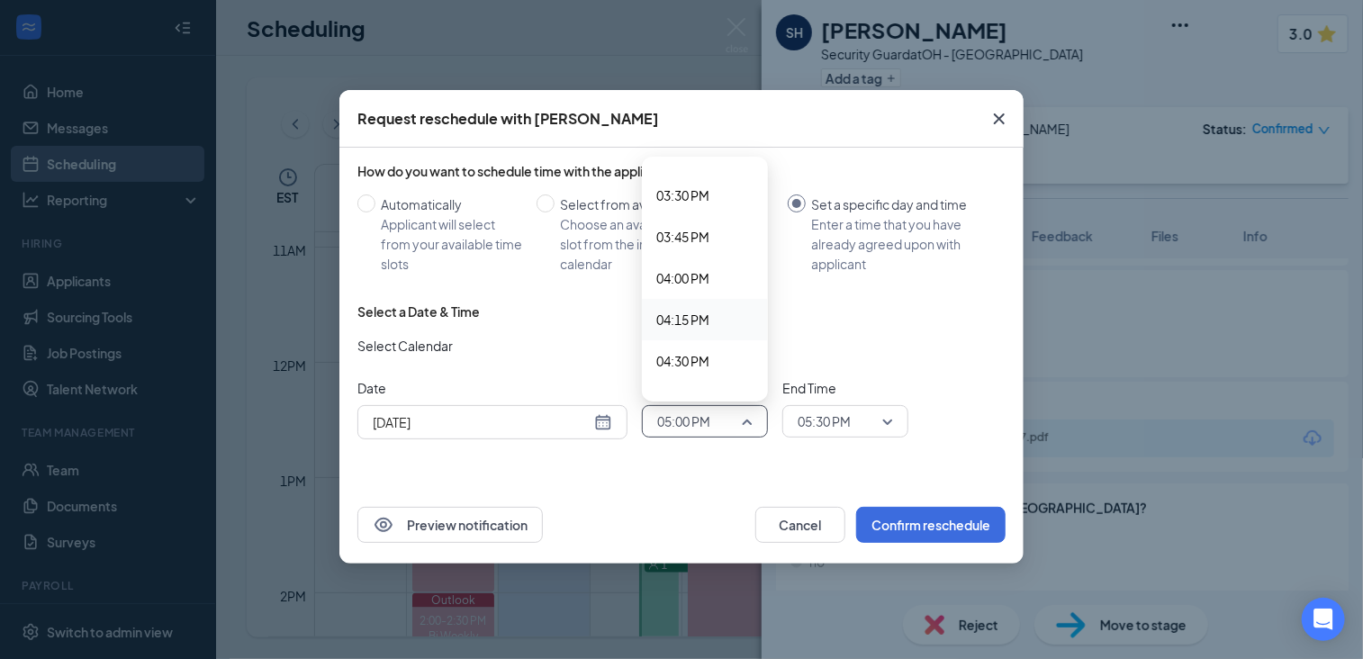
scroll to position [2556, 0]
click at [704, 196] on span "03:30 PM" at bounding box center [682, 195] width 53 height 20
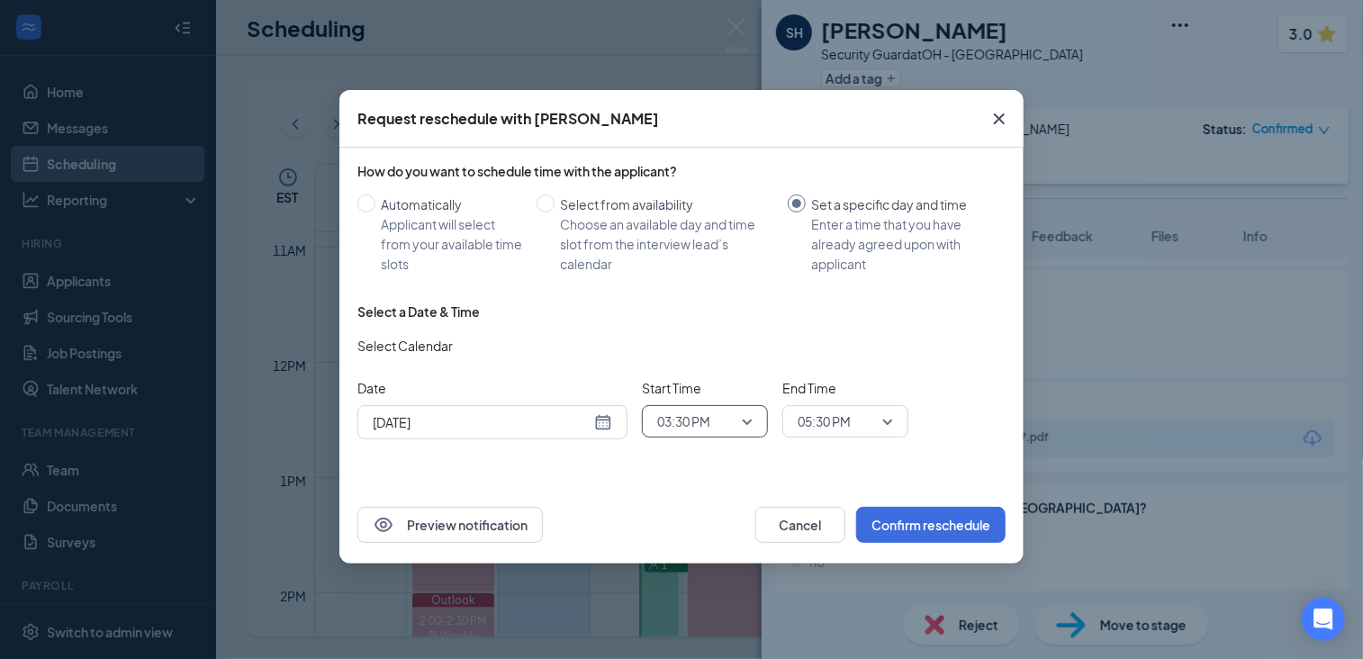
click at [881, 419] on span "05:30 PM" at bounding box center [845, 421] width 95 height 27
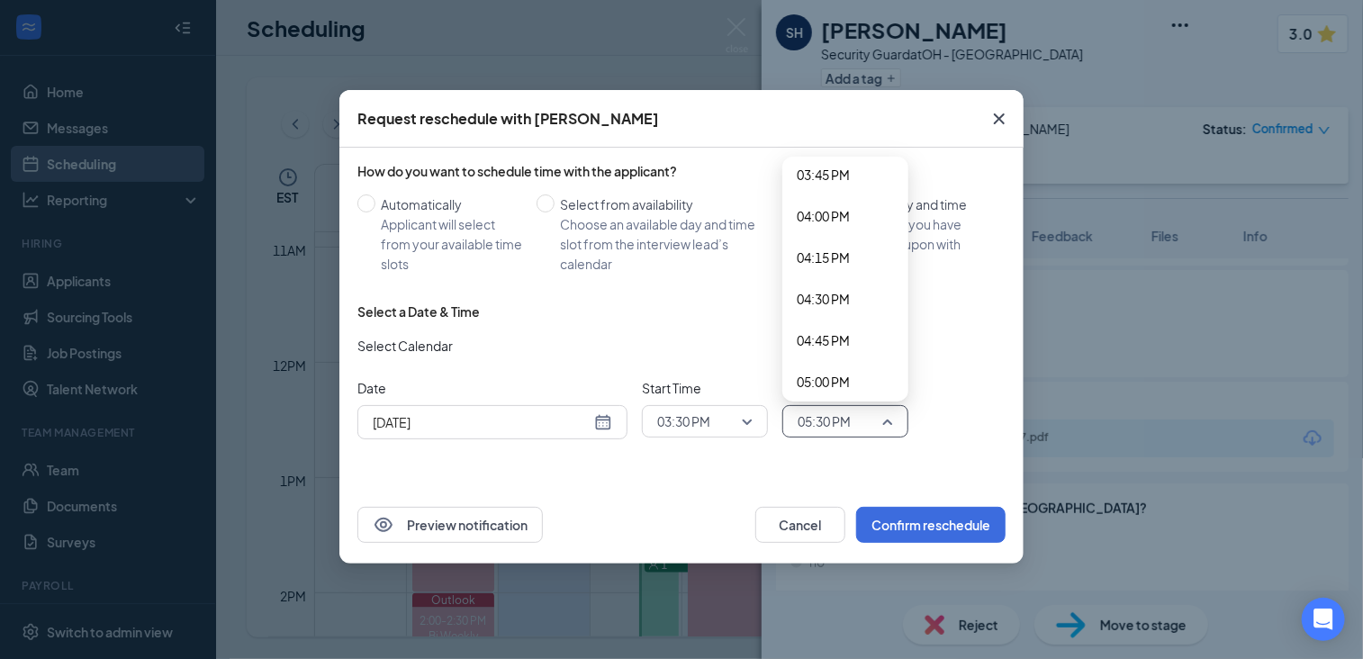
scroll to position [2603, 0]
click at [840, 227] on span "04:00 PM" at bounding box center [823, 231] width 53 height 20
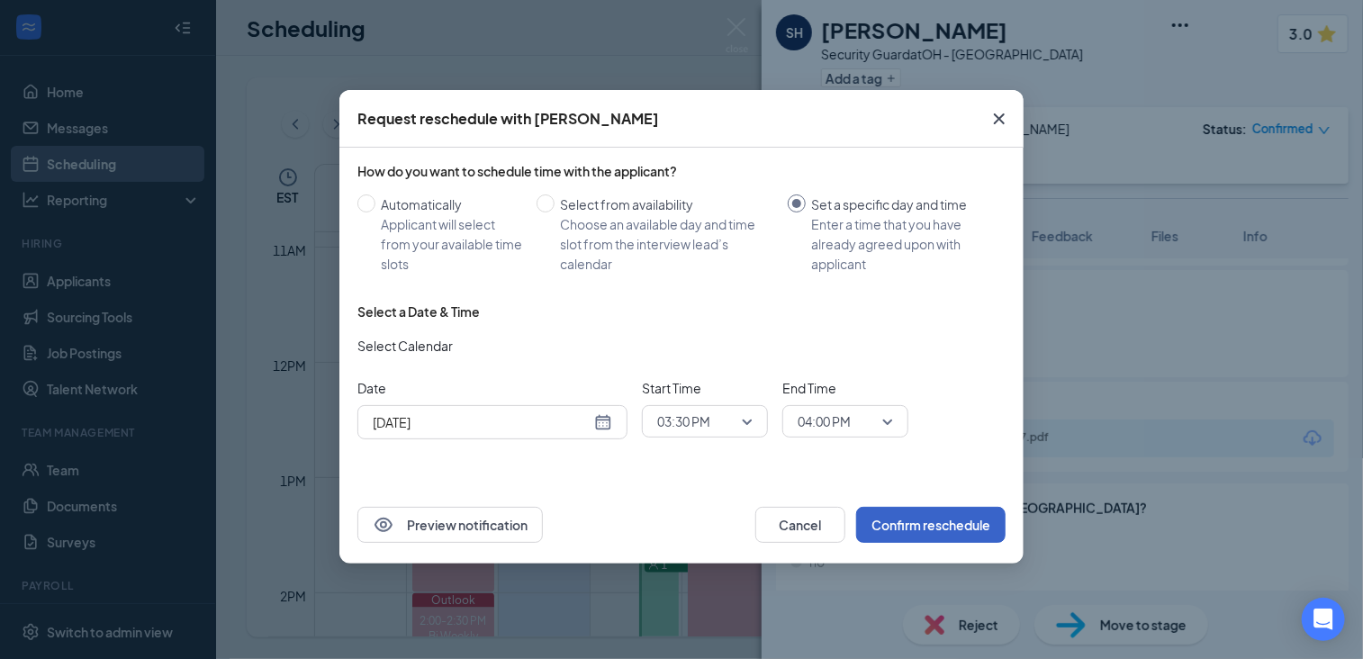
click at [941, 520] on button "Confirm reschedule" at bounding box center [930, 525] width 149 height 36
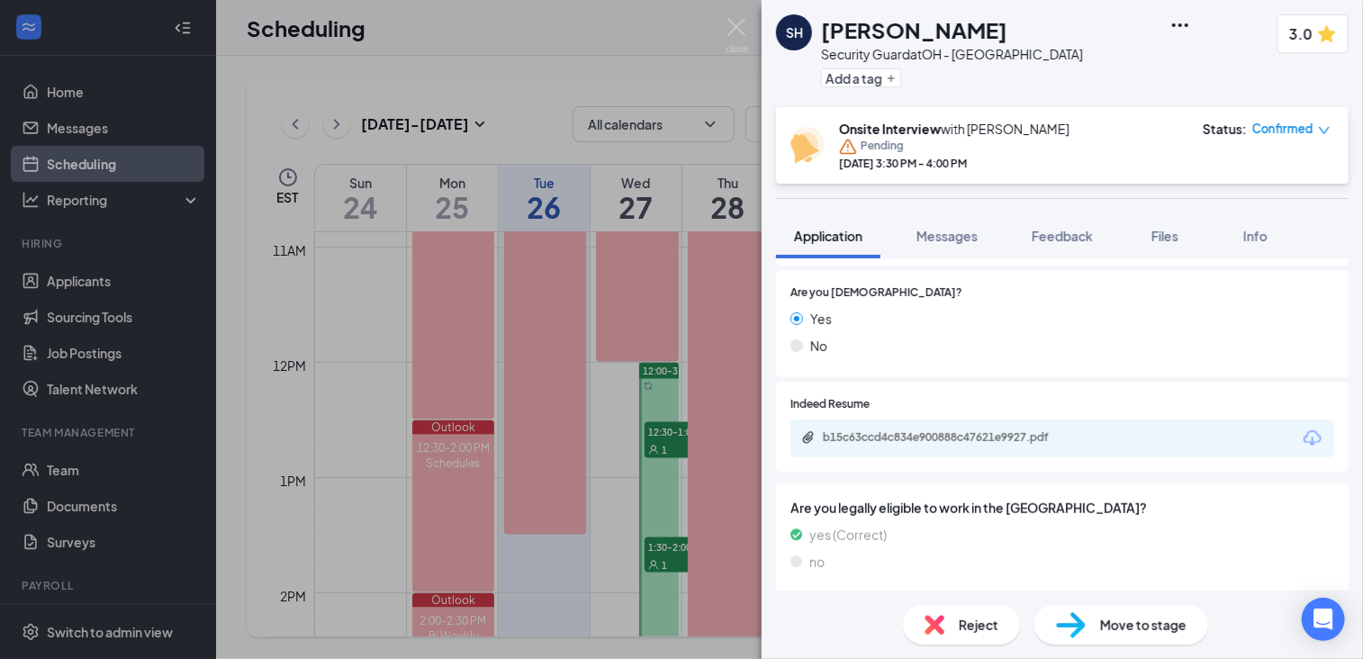
click at [673, 561] on div "SH [PERSON_NAME] Security Guard at [GEOGRAPHIC_DATA] - [GEOGRAPHIC_DATA] Add a …" at bounding box center [681, 329] width 1363 height 659
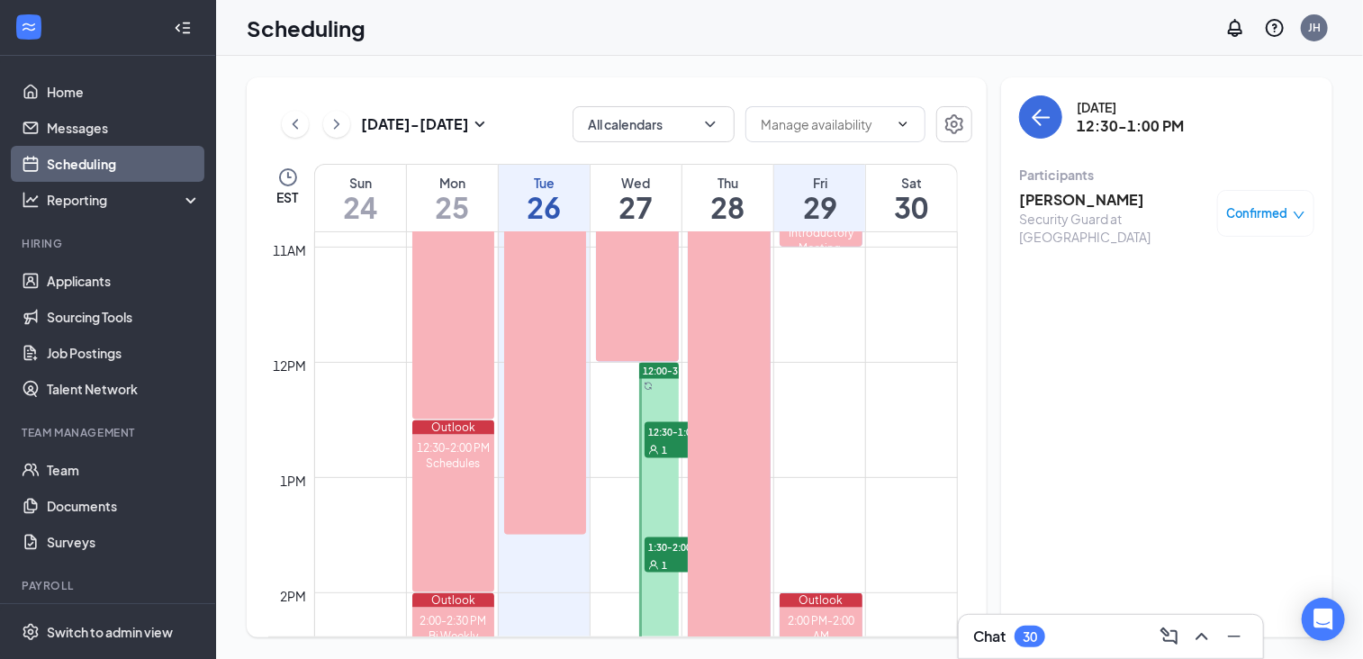
click at [670, 561] on div "1" at bounding box center [690, 564] width 90 height 18
click at [668, 555] on div "1" at bounding box center [690, 564] width 90 height 18
click at [1080, 197] on h3 "[PERSON_NAME]" at bounding box center [1113, 200] width 189 height 20
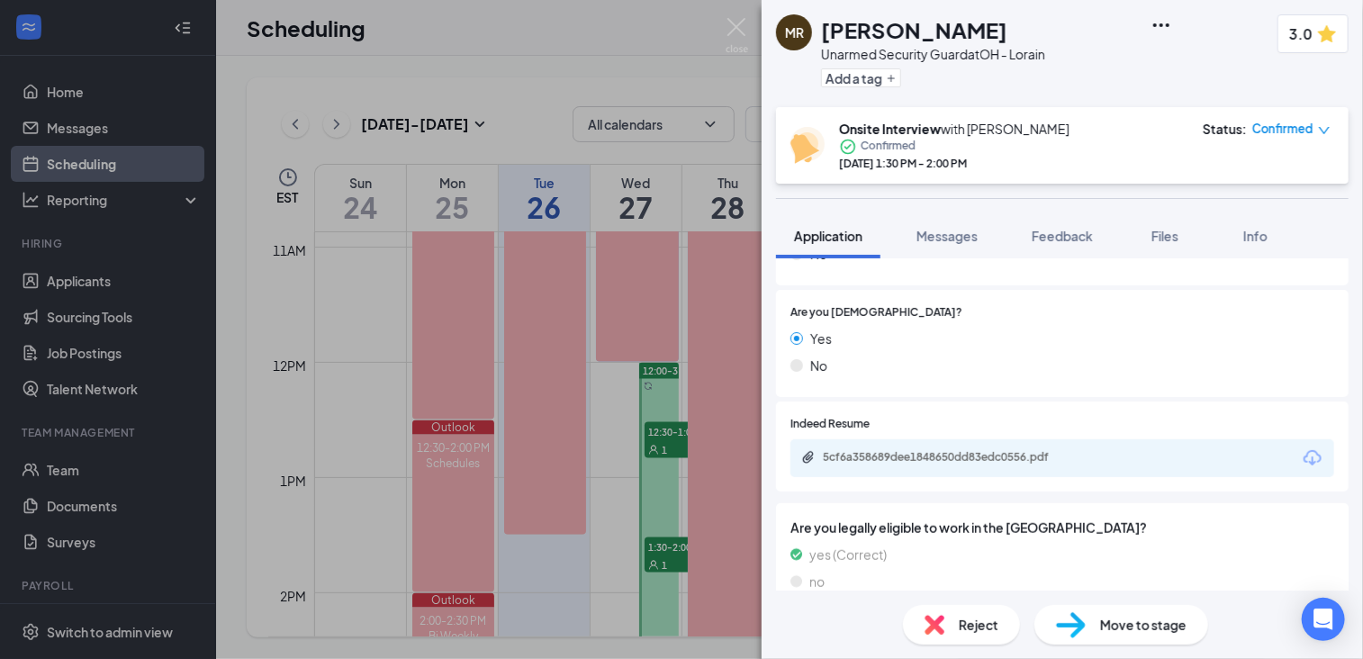
scroll to position [622, 0]
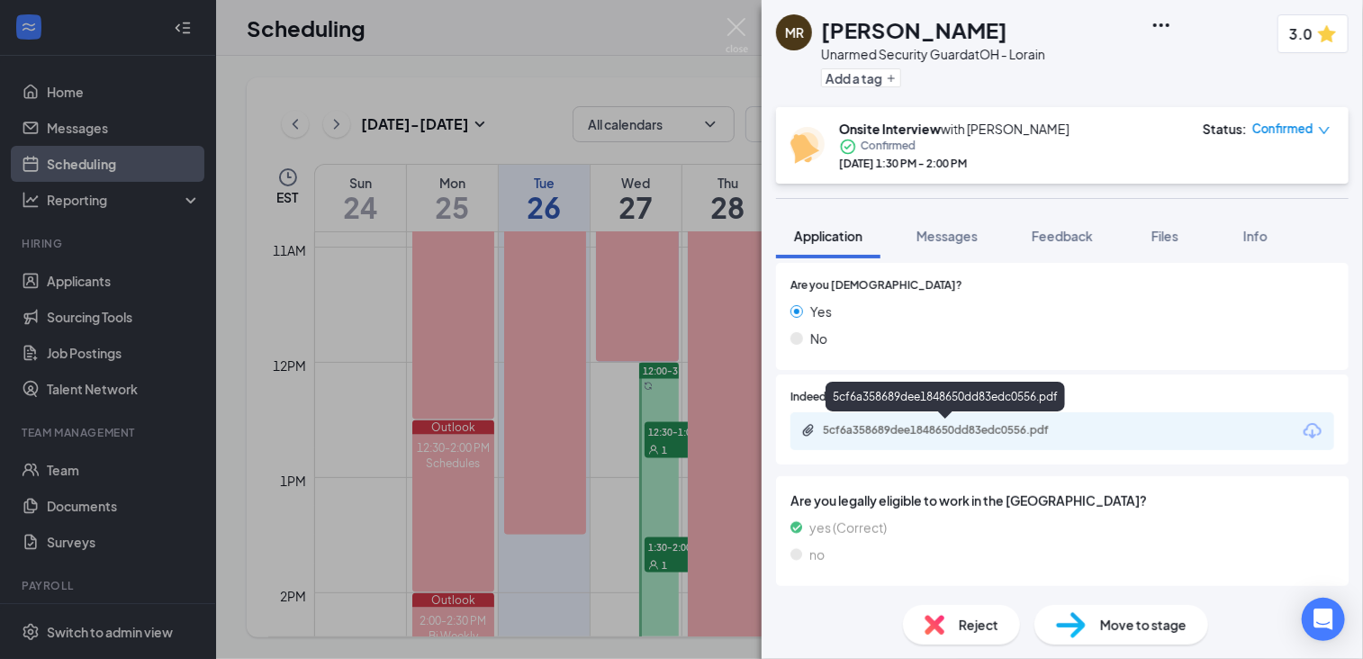
click at [994, 431] on div "5cf6a358689dee1848650dd83edc0556.pdf" at bounding box center [949, 430] width 252 height 14
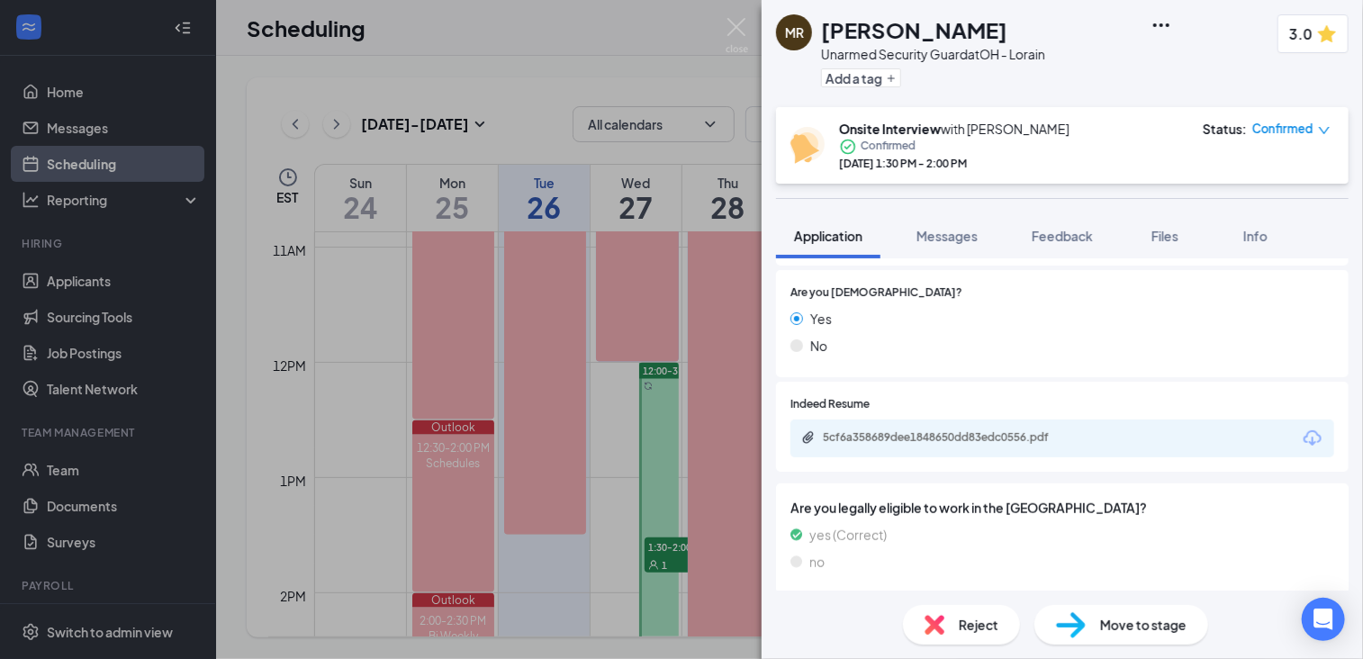
click at [1319, 131] on icon "down" at bounding box center [1324, 130] width 13 height 13
click at [1255, 194] on span "Request Reschedule" at bounding box center [1251, 188] width 123 height 20
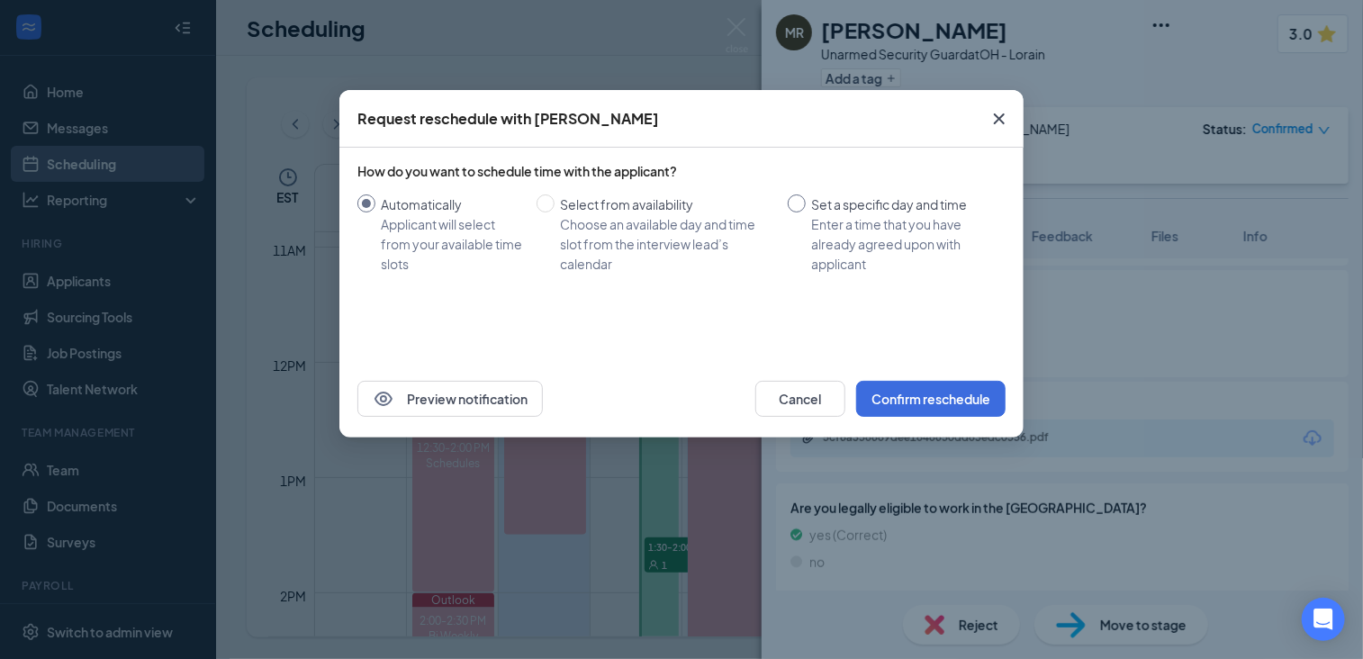
click at [796, 208] on input "Set a specific day and time Enter a time that you have already agreed upon with…" at bounding box center [797, 203] width 18 height 18
radio input "true"
radio input "false"
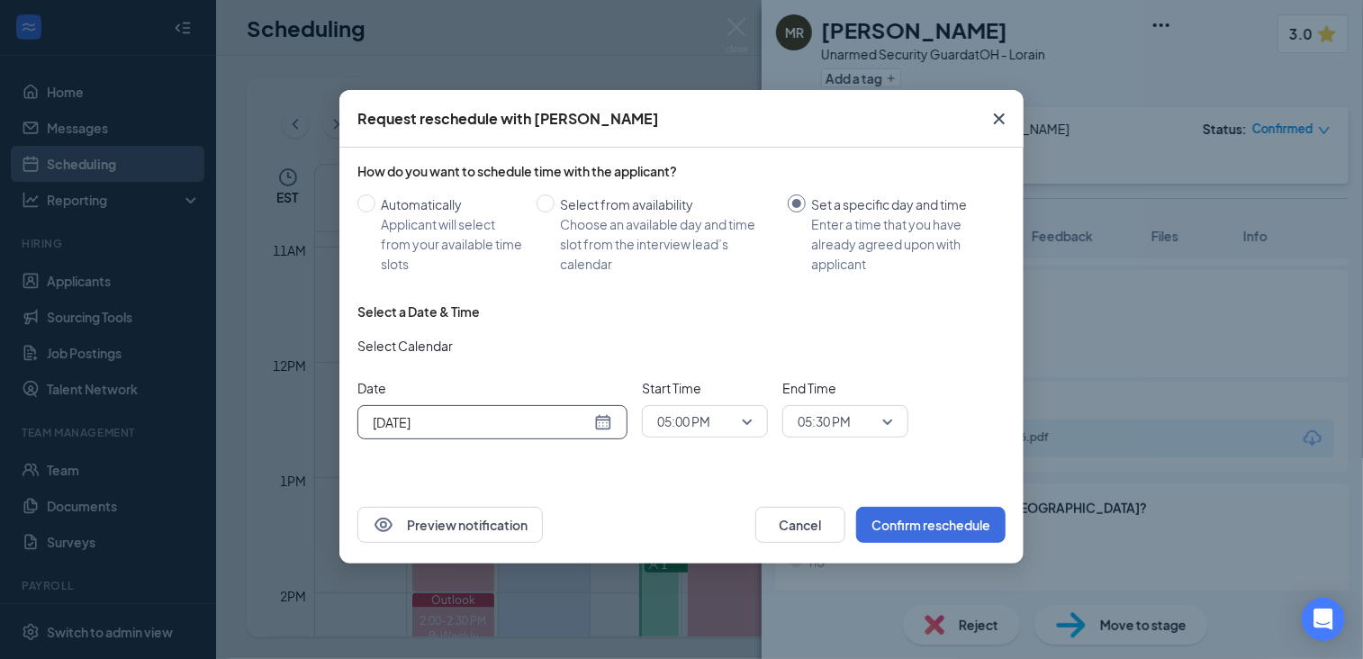
click at [608, 420] on div "[DATE]" at bounding box center [492, 422] width 239 height 20
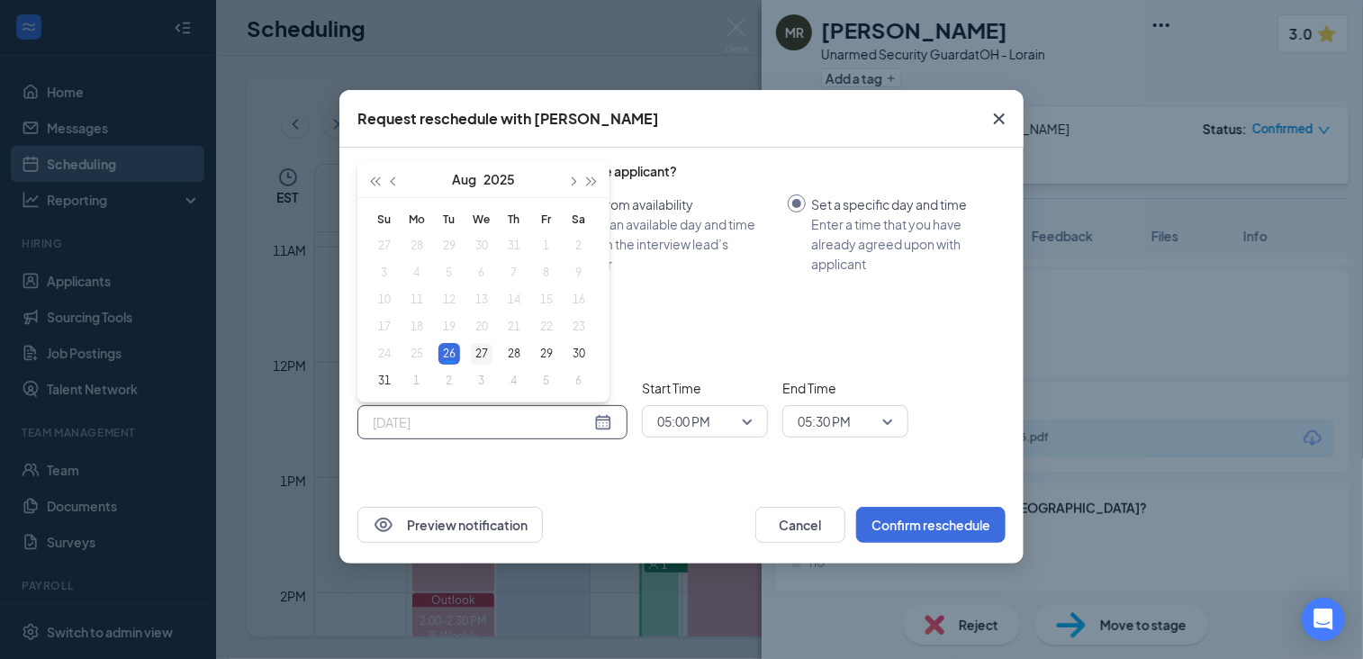
type input "[DATE]"
click at [479, 353] on div "27" at bounding box center [482, 354] width 22 height 22
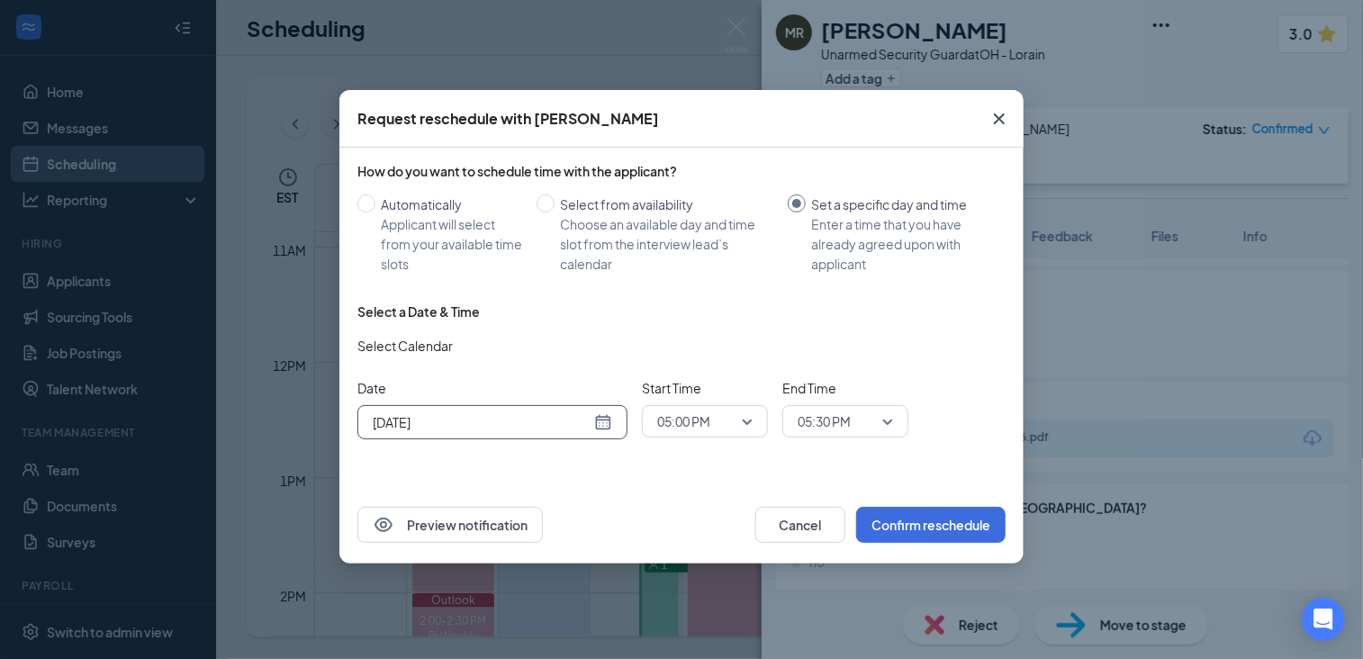
click at [745, 420] on span "05:00 PM" at bounding box center [704, 421] width 95 height 27
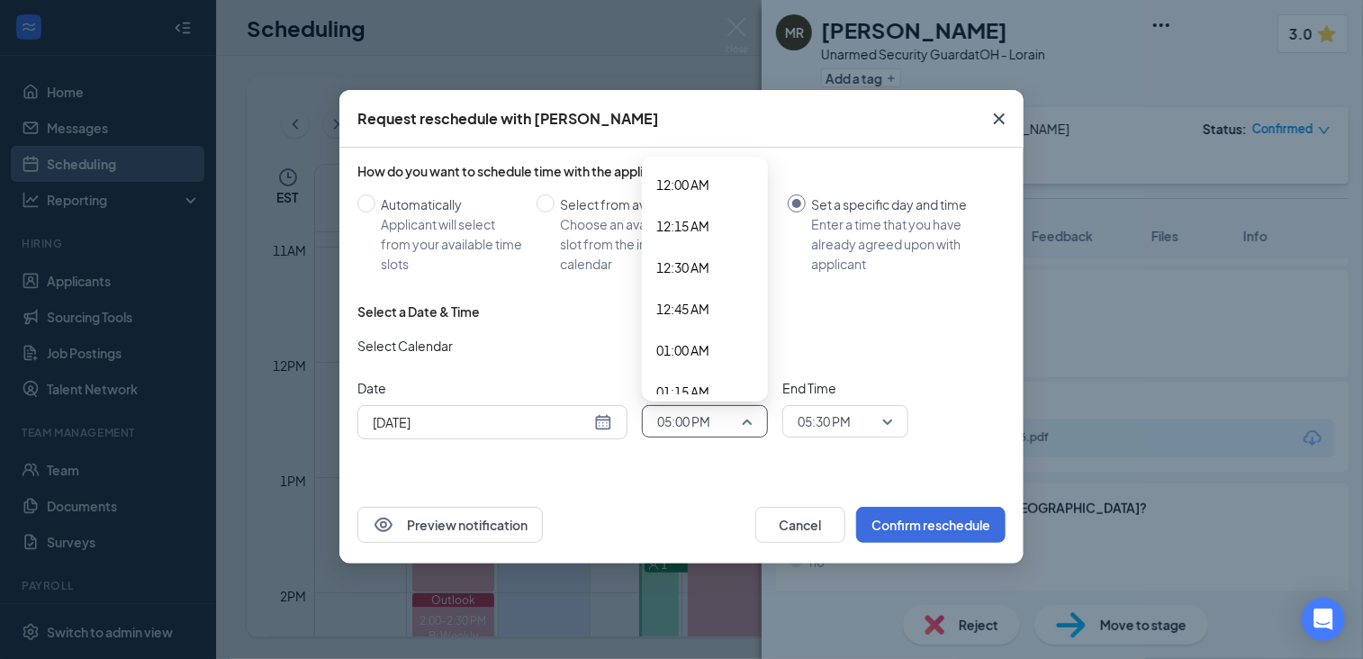
scroll to position [2628, 0]
click at [711, 297] on span "04:30 PM" at bounding box center [704, 289] width 97 height 20
click at [884, 418] on span "05:30 PM" at bounding box center [845, 421] width 95 height 27
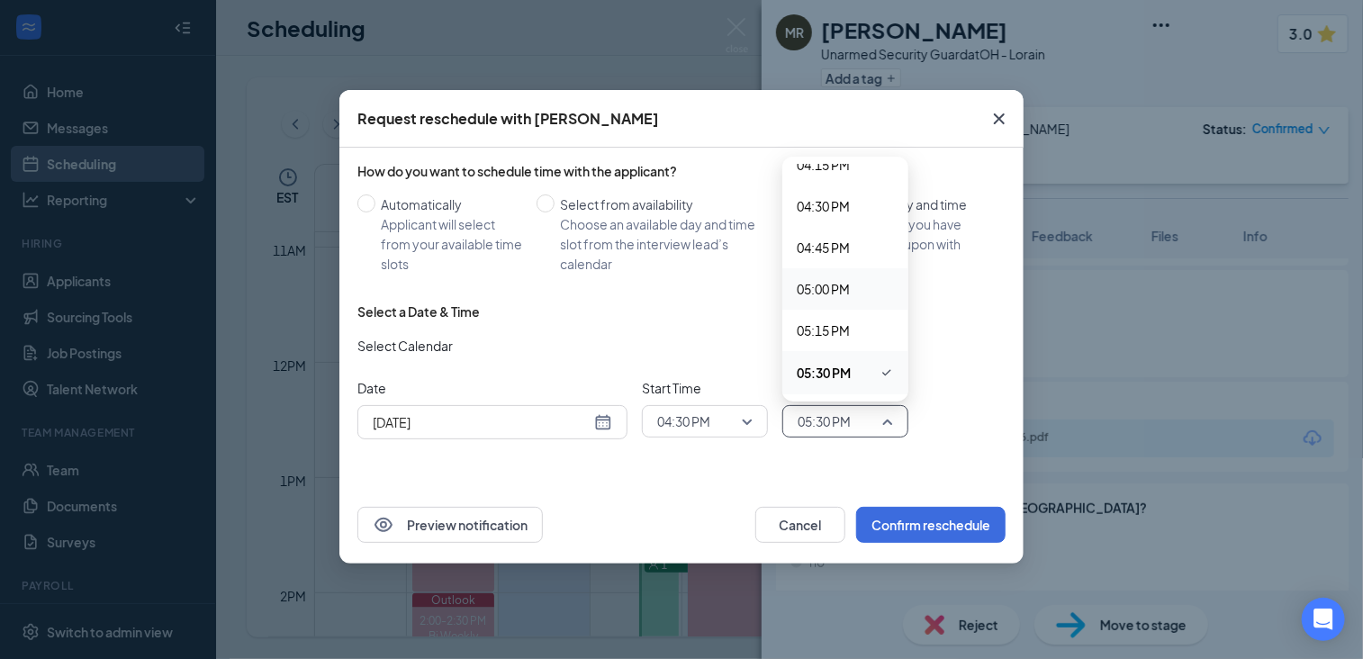
click at [854, 291] on span "05:00 PM" at bounding box center [845, 289] width 97 height 20
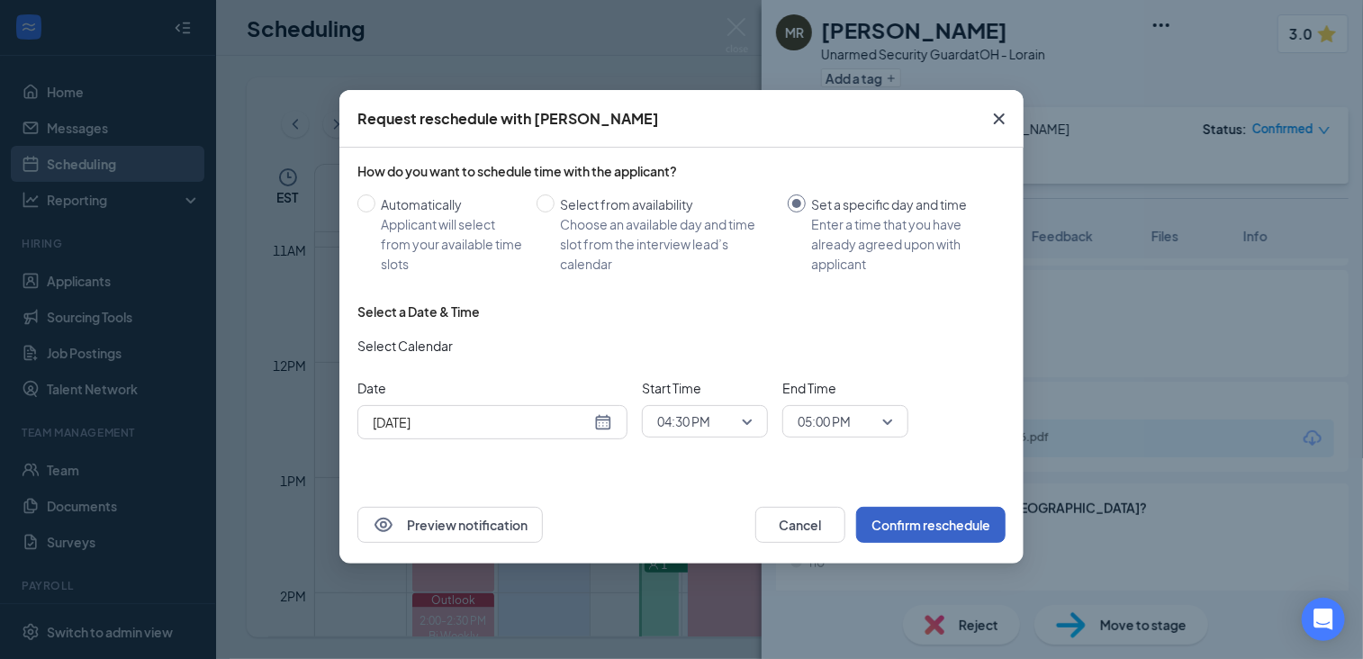
click at [959, 518] on button "Confirm reschedule" at bounding box center [930, 525] width 149 height 36
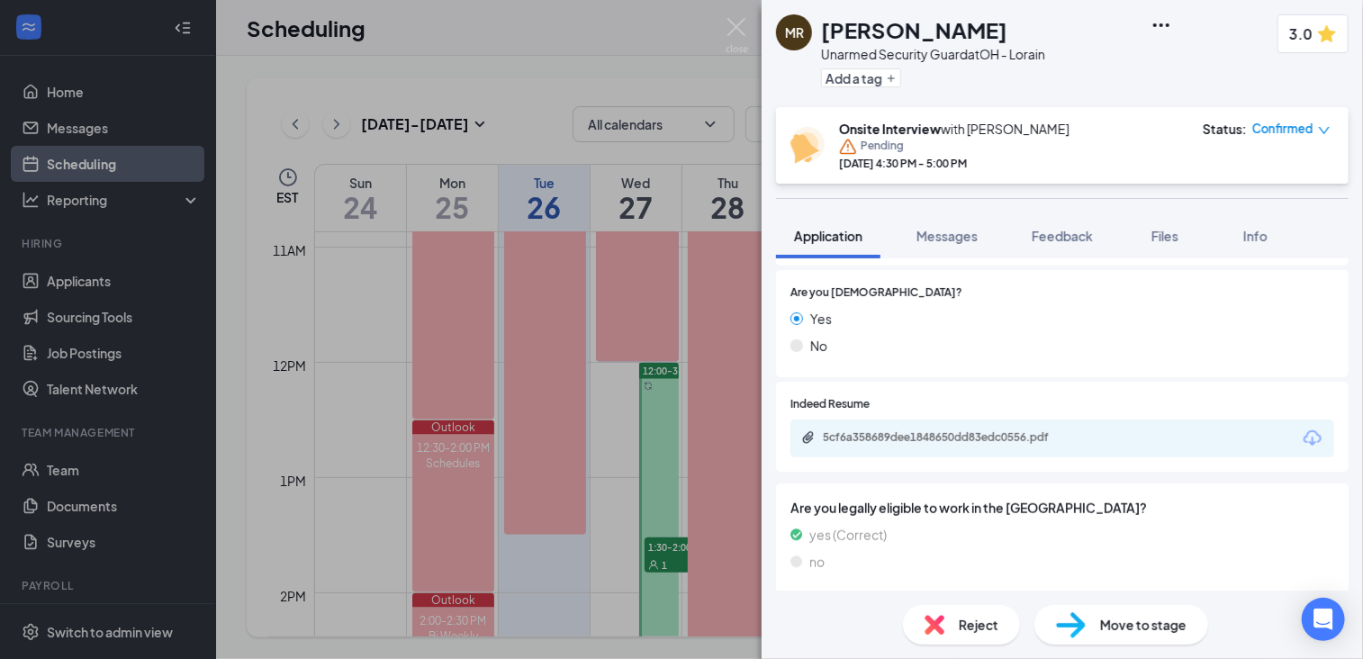
click at [592, 496] on div "[PERSON_NAME] Unarmed Security Guard at OH - Lorain Add a tag 3.0 Onsite Interv…" at bounding box center [681, 329] width 1363 height 659
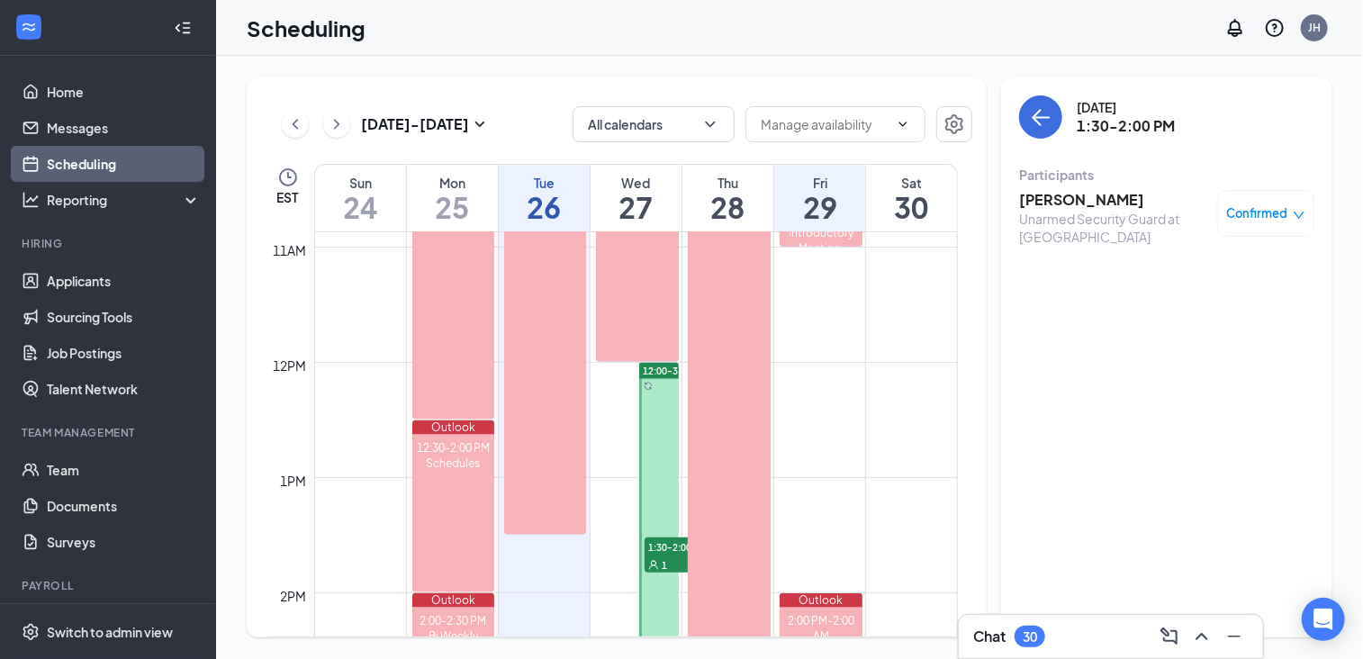
click at [660, 410] on div at bounding box center [658, 535] width 39 height 345
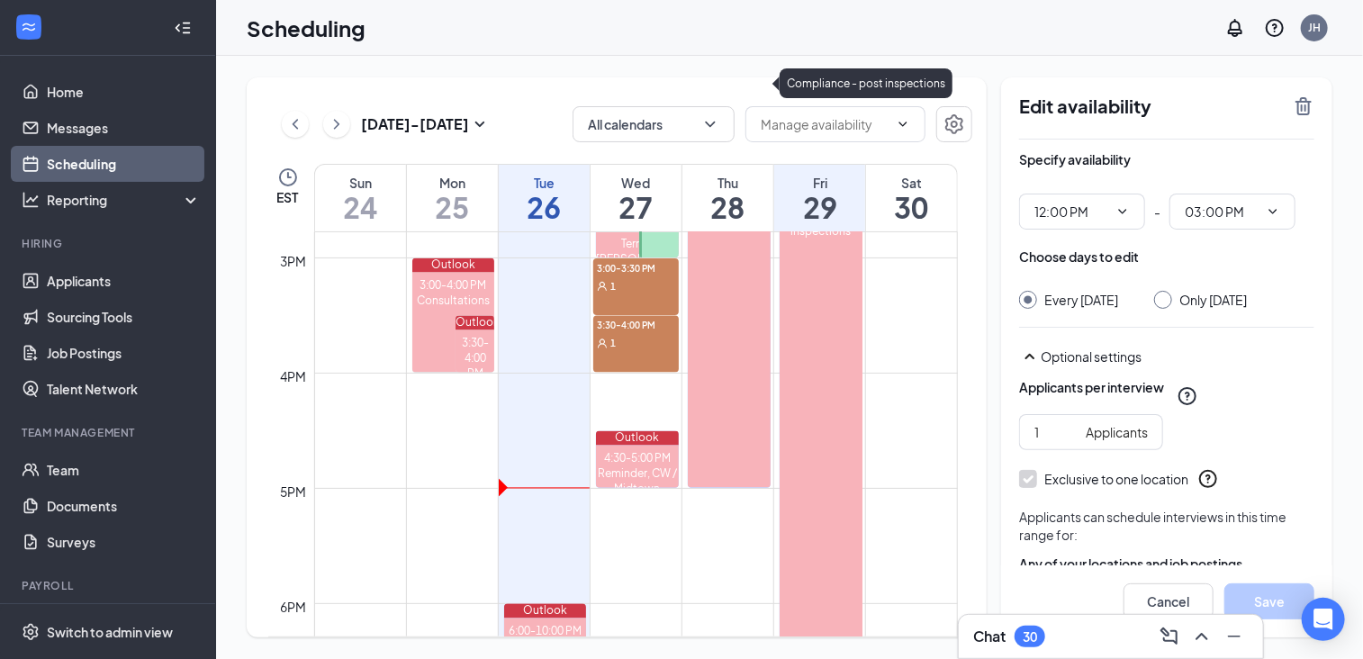
scroll to position [1613, 0]
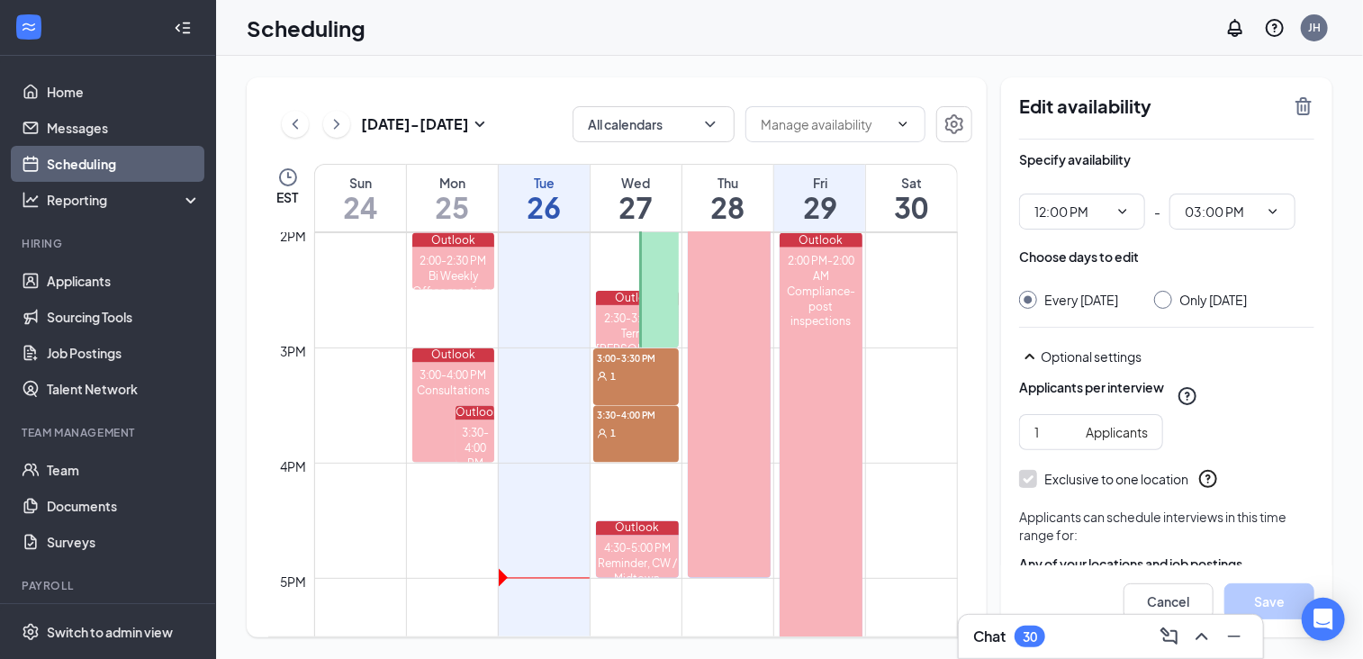
click at [663, 325] on div at bounding box center [658, 175] width 39 height 345
click at [1121, 214] on icon "ChevronDown" at bounding box center [1122, 211] width 14 height 14
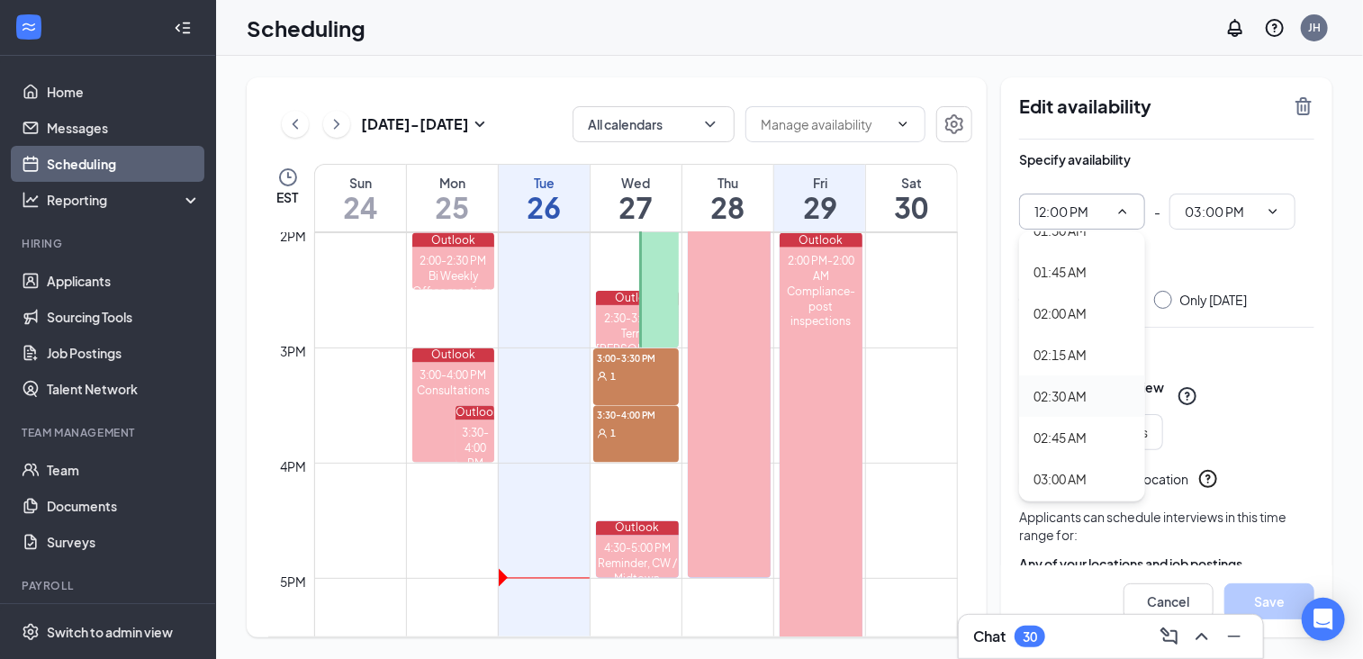
scroll to position [360, 0]
click at [1084, 381] on div "03:00 AM" at bounding box center [1059, 389] width 53 height 20
type input "03:00 AM"
type input "06:00 AM"
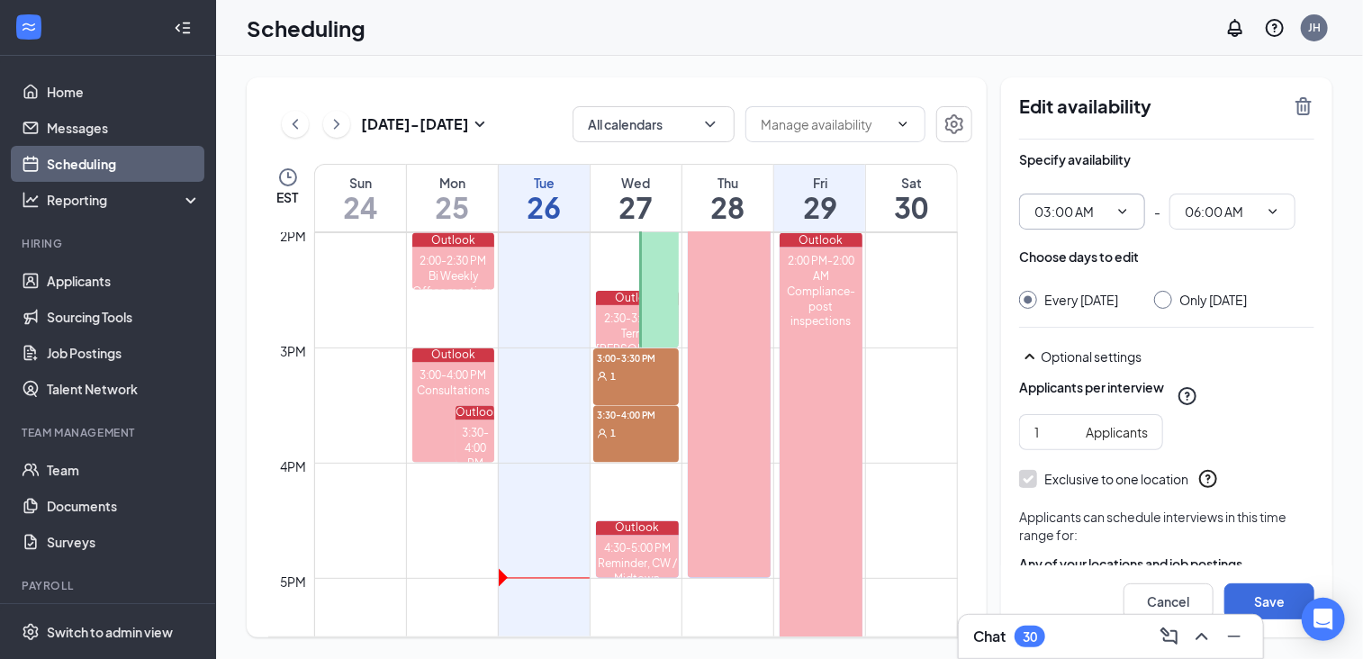
click at [1120, 208] on icon "ChevronDown" at bounding box center [1122, 211] width 14 height 14
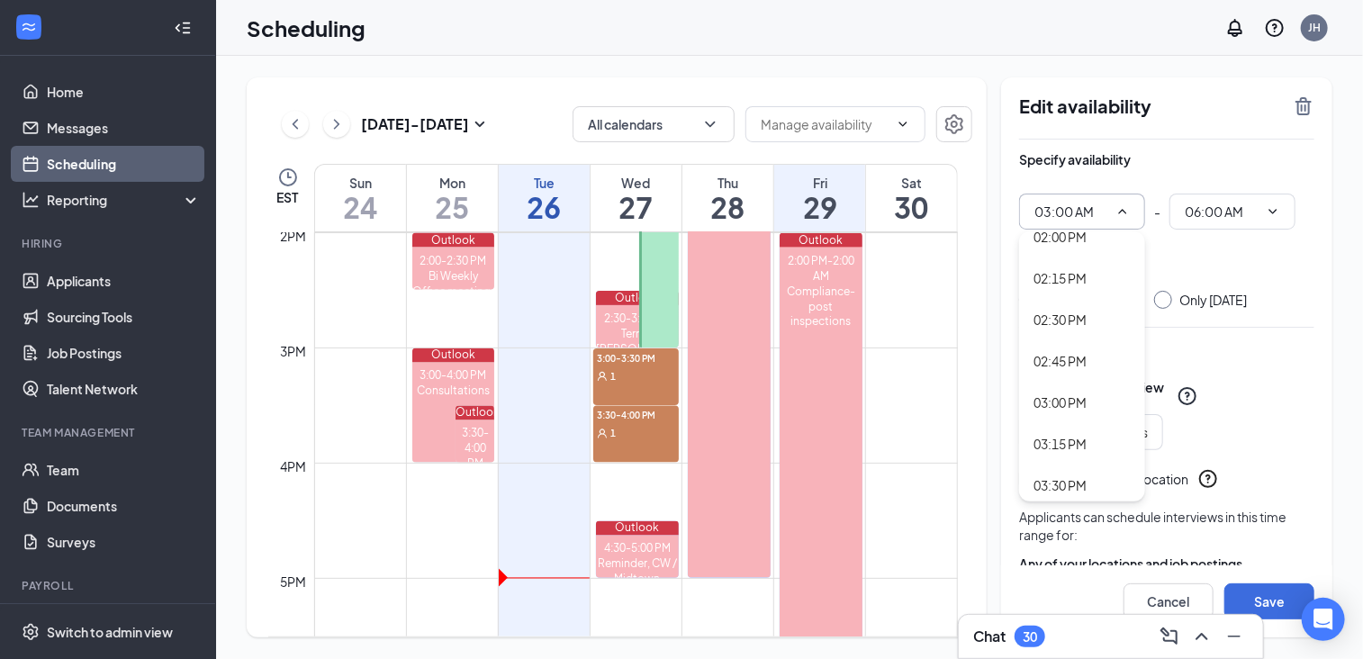
scroll to position [2340, 0]
click at [1085, 392] on div "03:00 PM" at bounding box center [1059, 396] width 53 height 20
type input "03:00 PM"
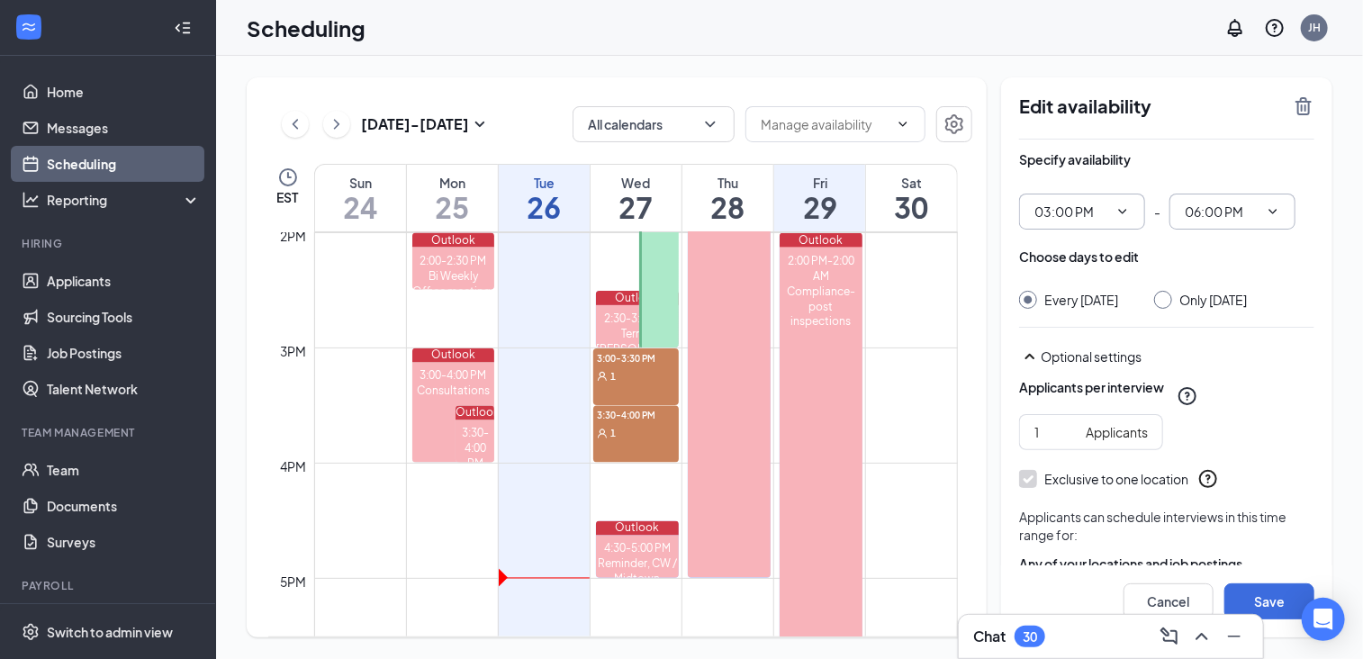
click at [1274, 219] on span "06:00 PM" at bounding box center [1232, 212] width 126 height 36
click at [1205, 421] on div "05:00 PM" at bounding box center [1210, 416] width 53 height 20
type input "05:00 PM"
click at [1276, 591] on button "Save" at bounding box center [1269, 601] width 90 height 36
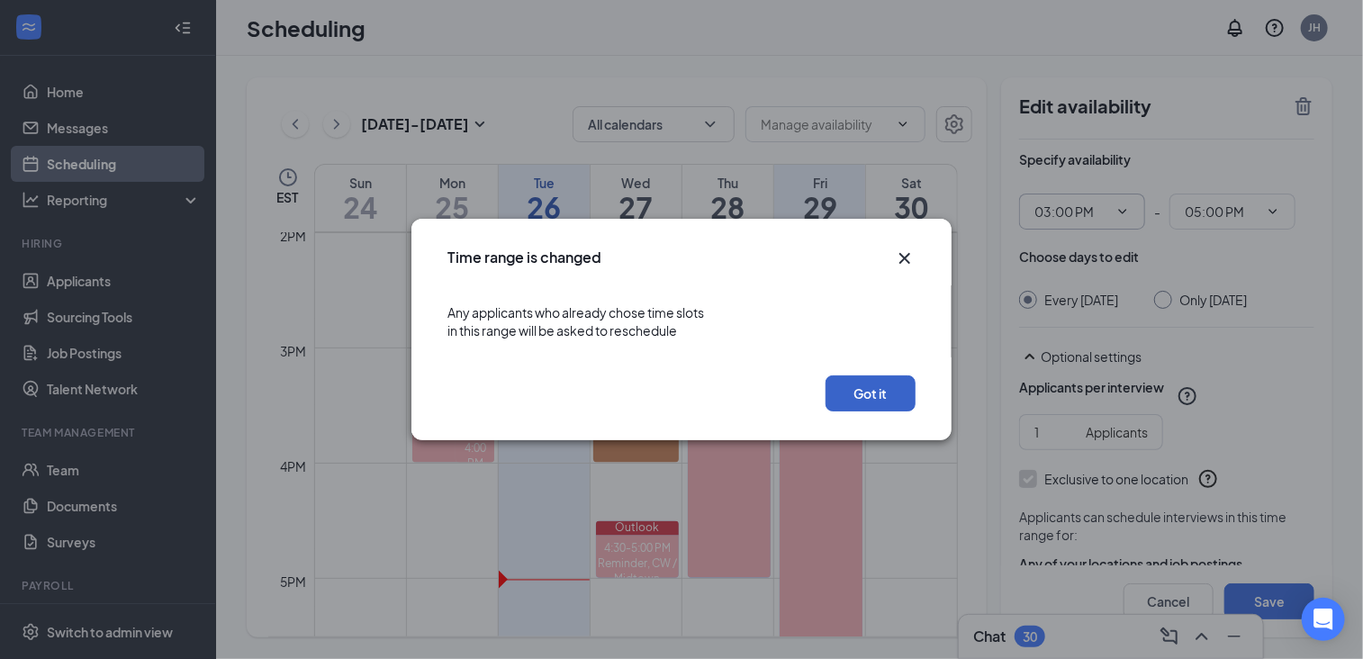
click at [873, 393] on button "Got it" at bounding box center [870, 393] width 90 height 36
